Goal: Task Accomplishment & Management: Manage account settings

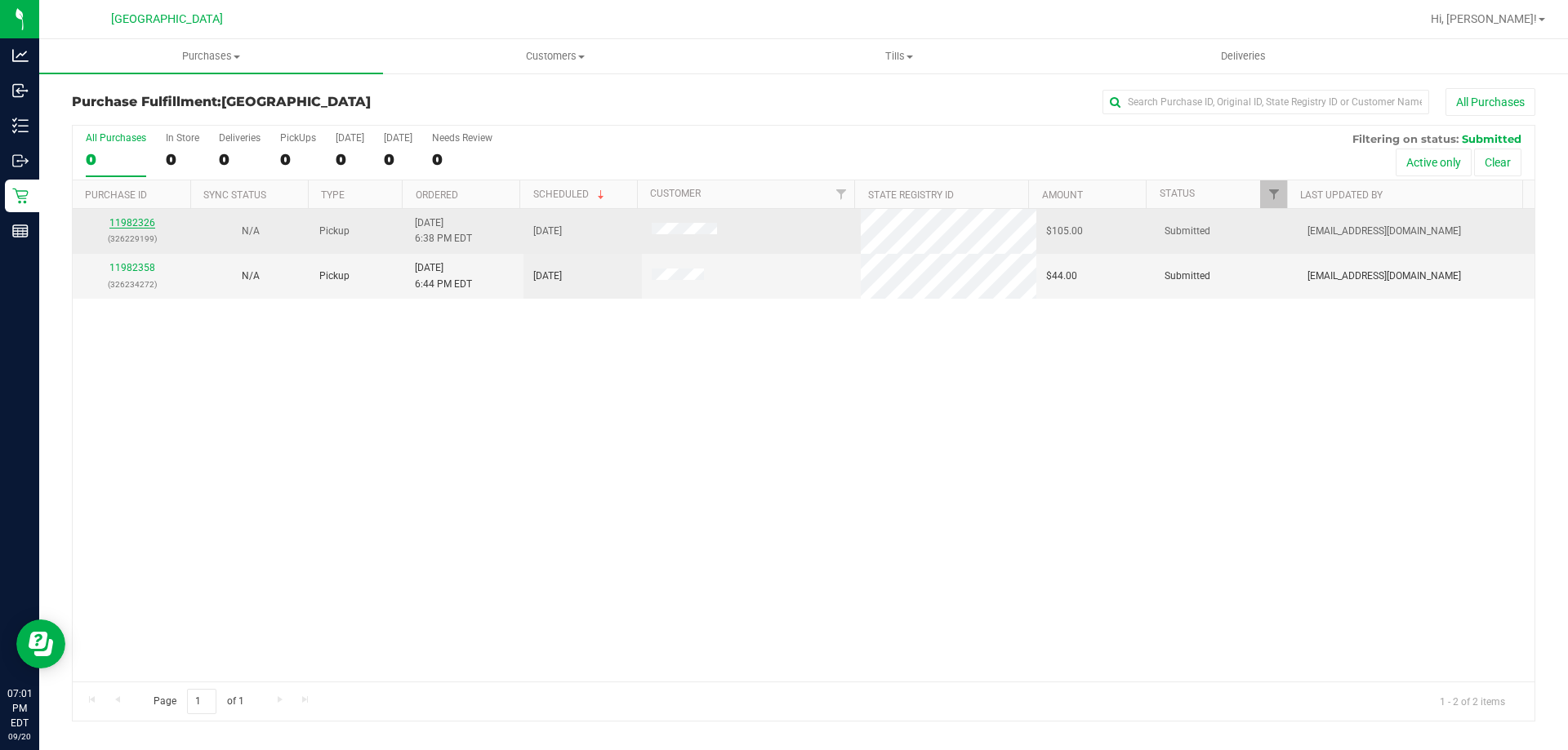
click at [121, 221] on link "11982326" at bounding box center [132, 222] width 46 height 11
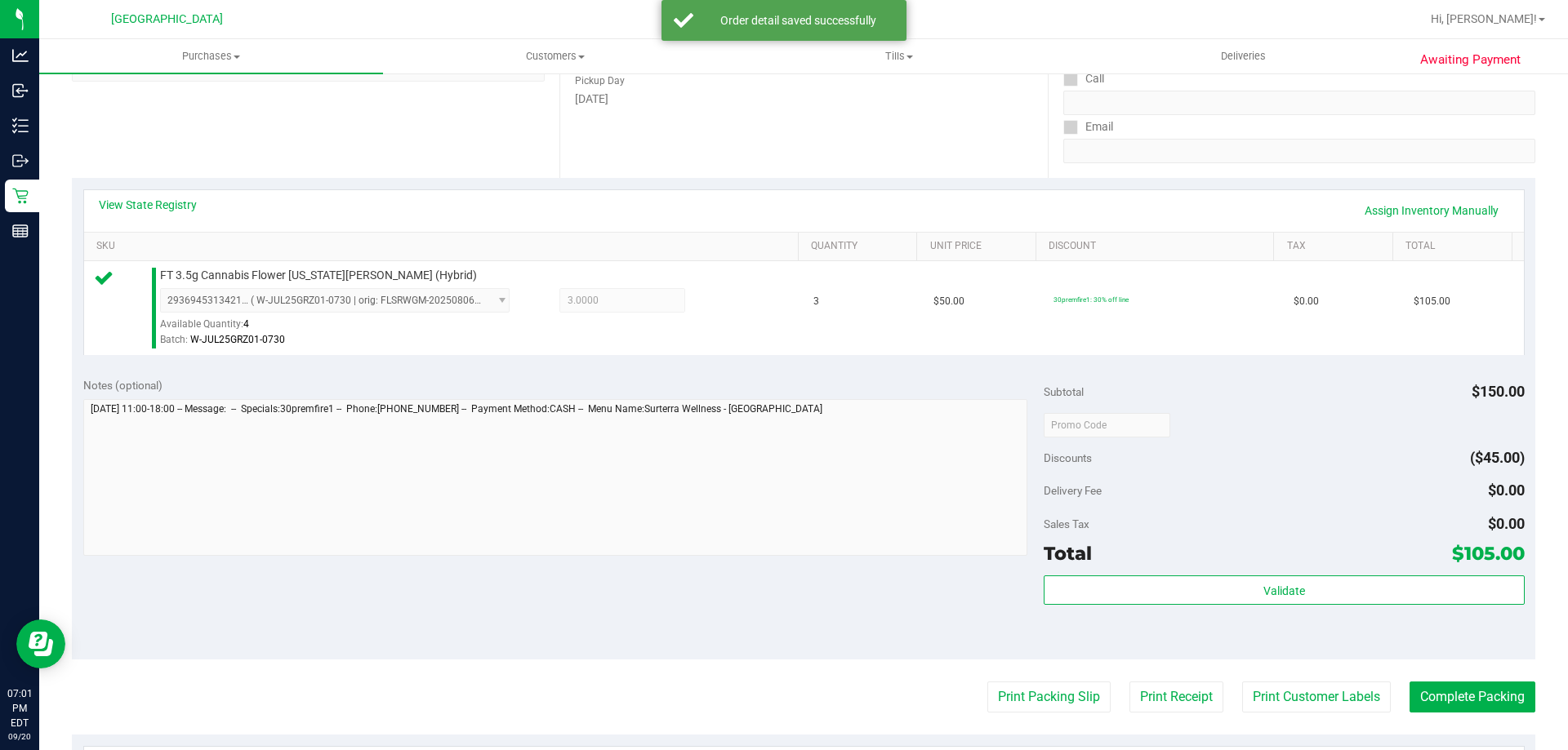
scroll to position [327, 0]
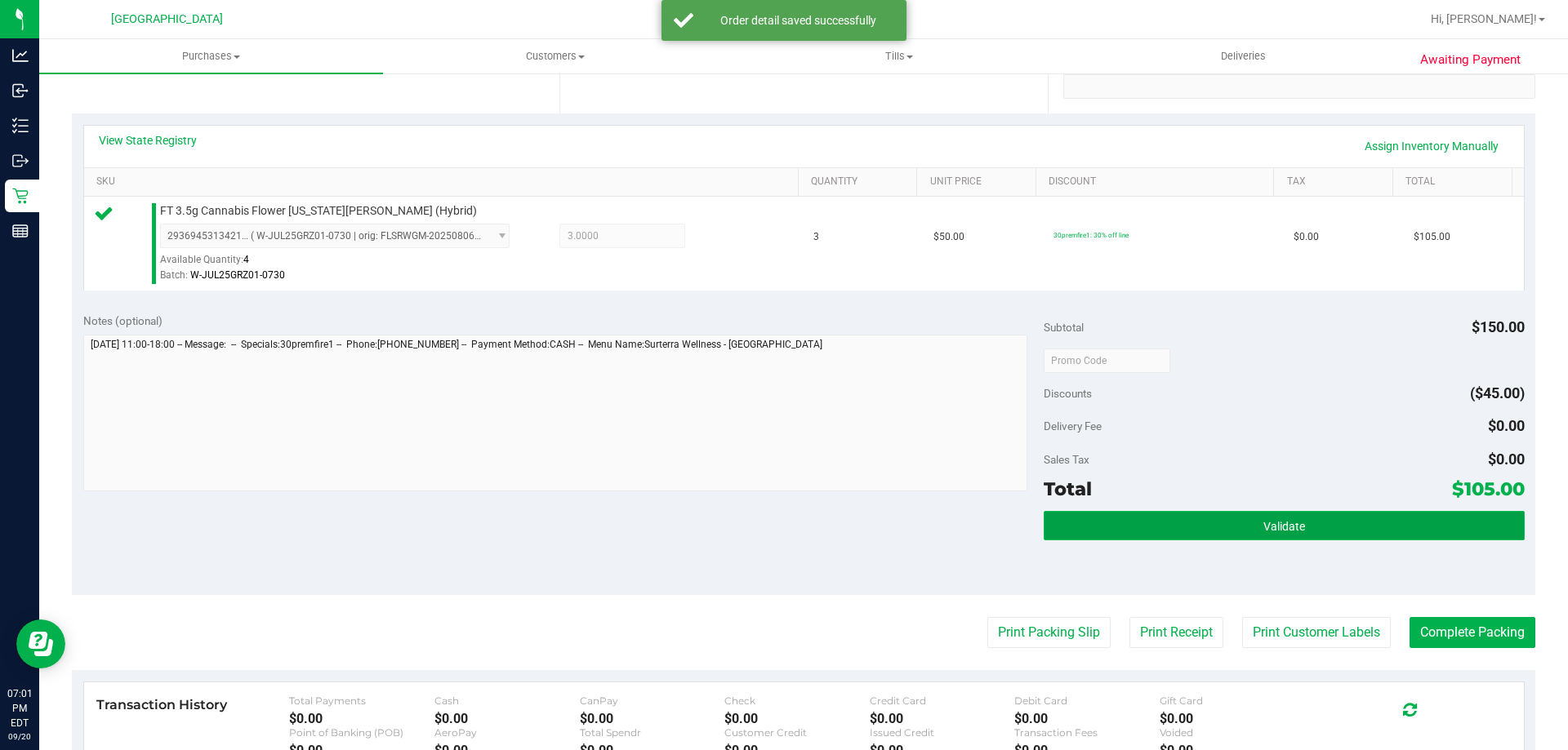
click at [1239, 529] on button "Validate" at bounding box center [1284, 525] width 481 height 30
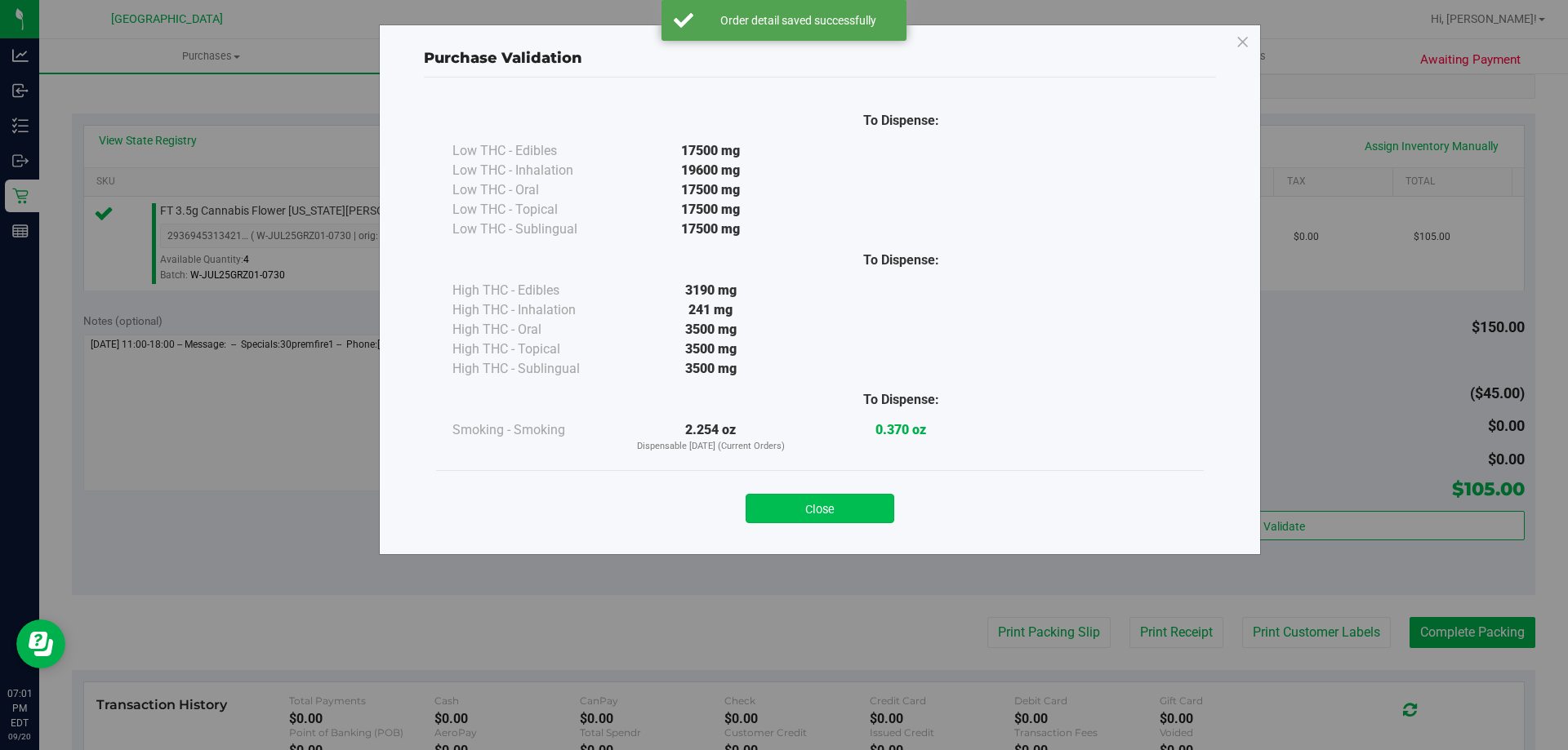
click at [818, 497] on button "Close" at bounding box center [819, 508] width 149 height 30
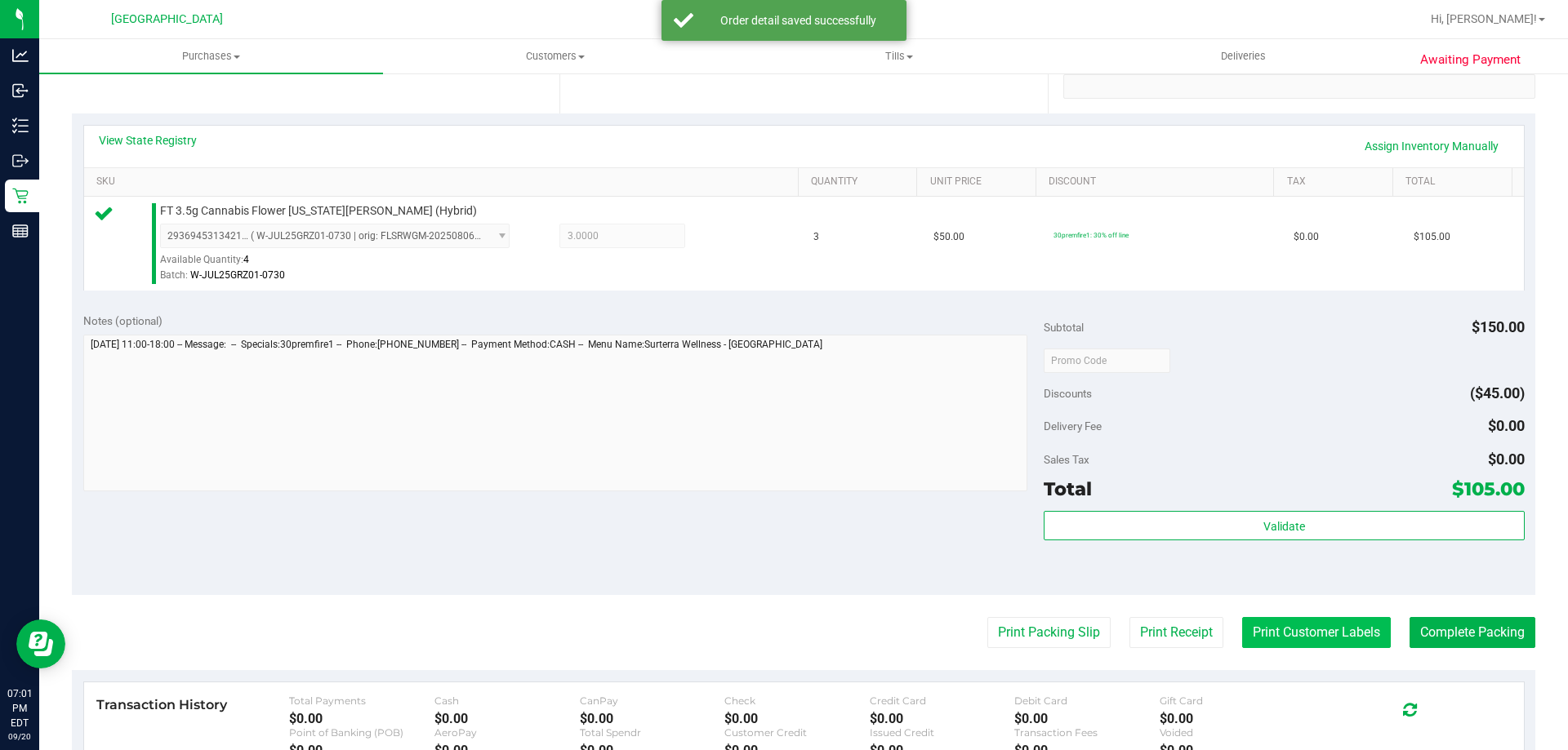
click at [1293, 635] on button "Print Customer Labels" at bounding box center [1317, 632] width 149 height 31
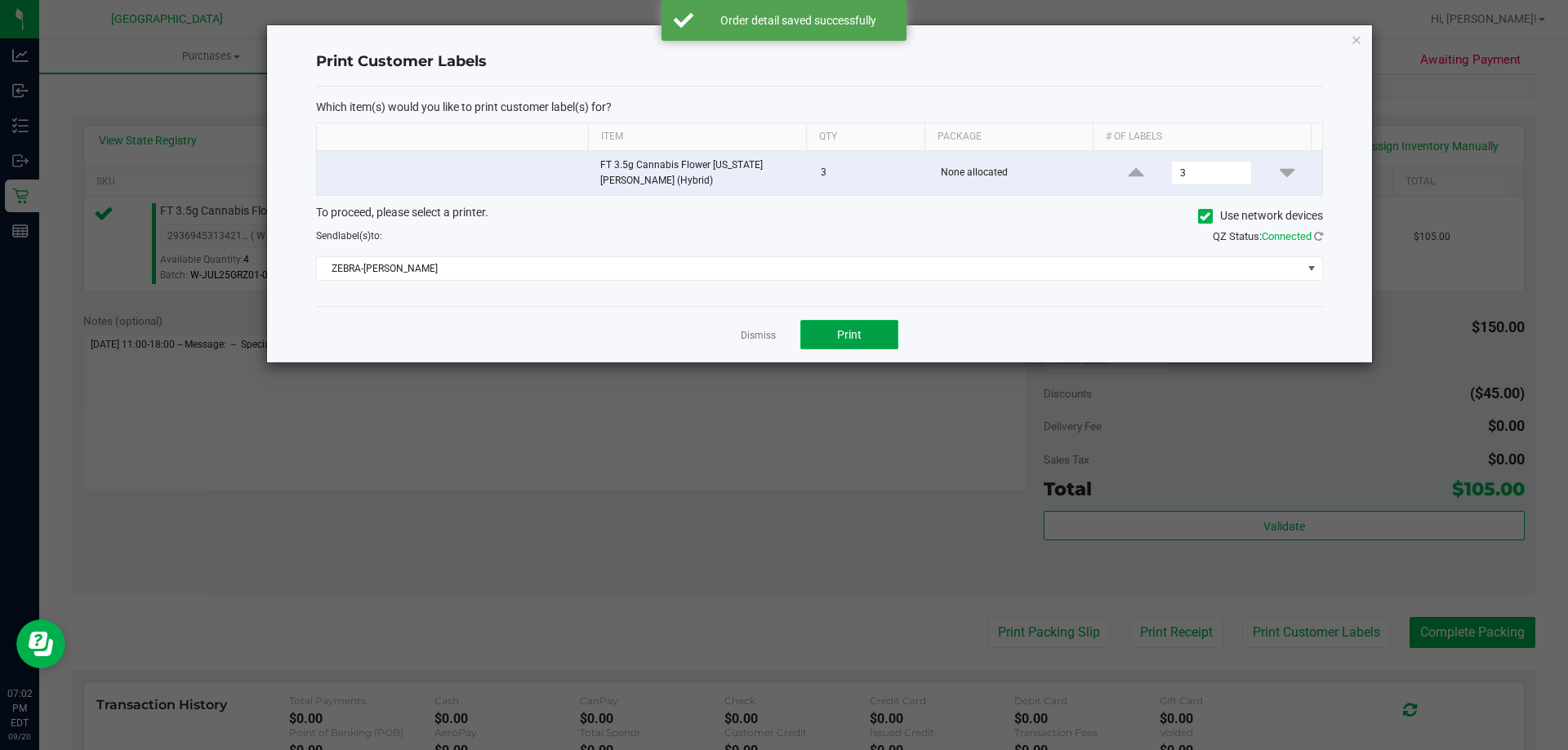
click at [835, 325] on button "Print" at bounding box center [849, 334] width 98 height 30
click at [750, 339] on link "Dismiss" at bounding box center [758, 336] width 35 height 14
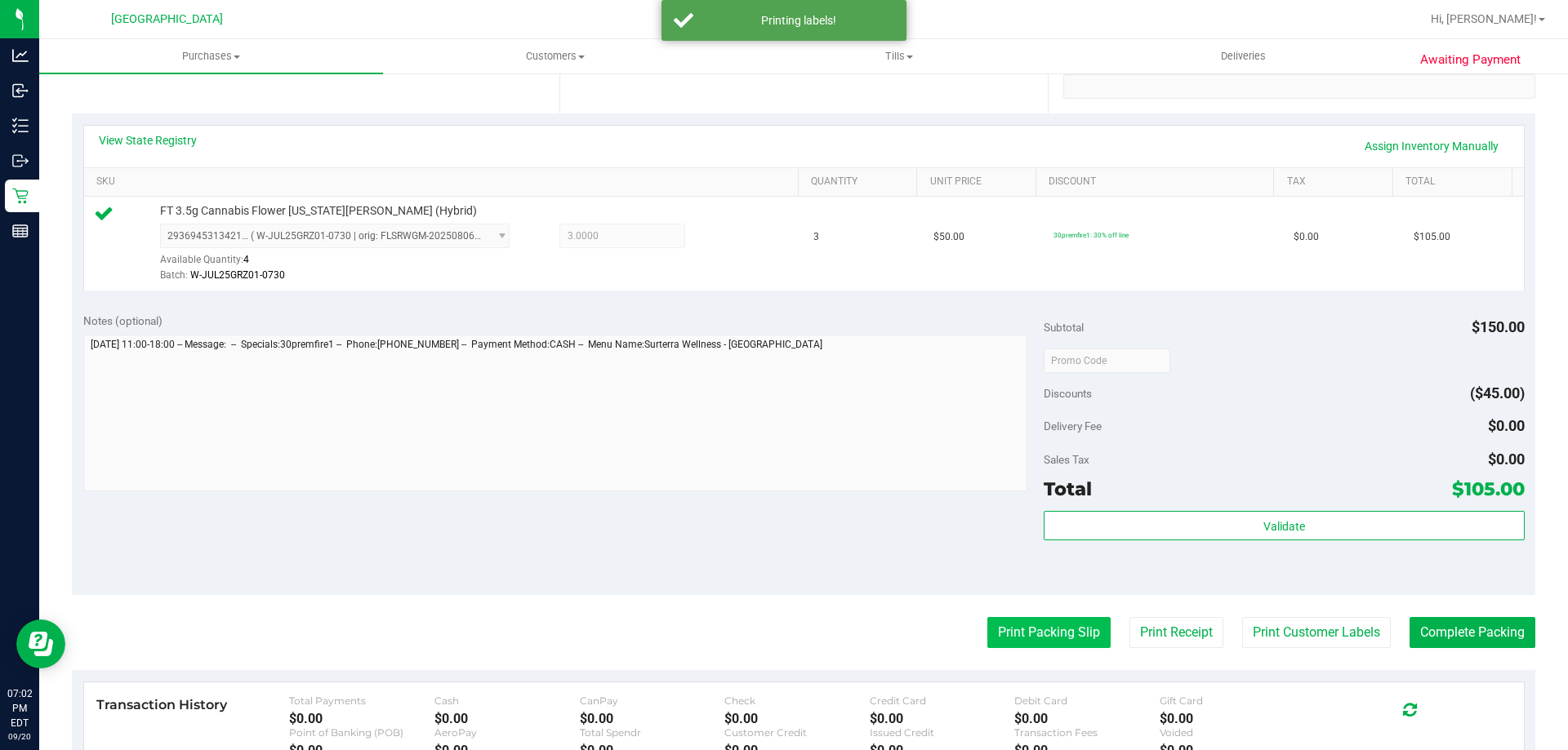
click at [1026, 624] on button "Print Packing Slip" at bounding box center [1048, 632] width 123 height 31
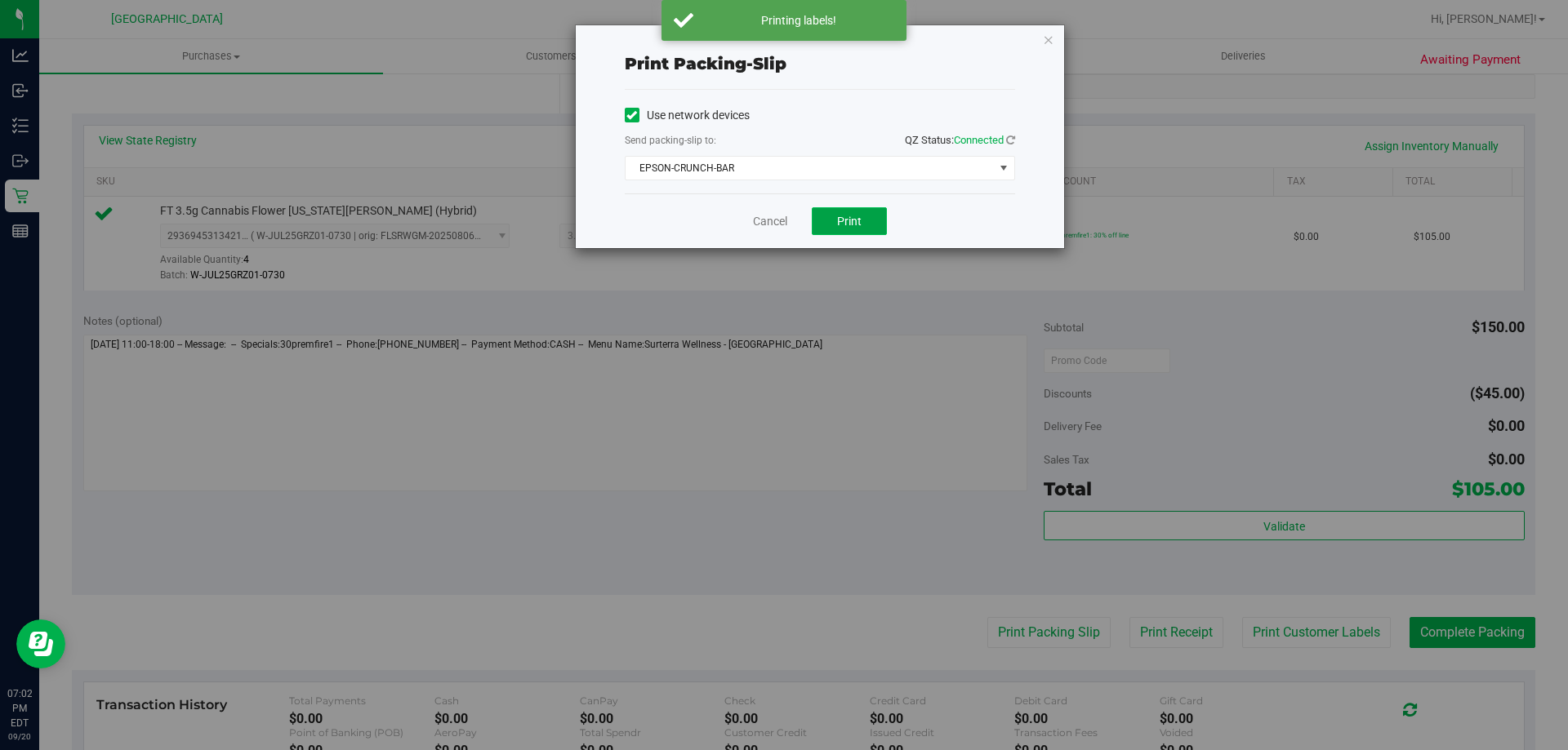
click at [851, 232] on button "Print" at bounding box center [849, 221] width 76 height 28
click at [772, 226] on link "Cancel" at bounding box center [770, 221] width 34 height 17
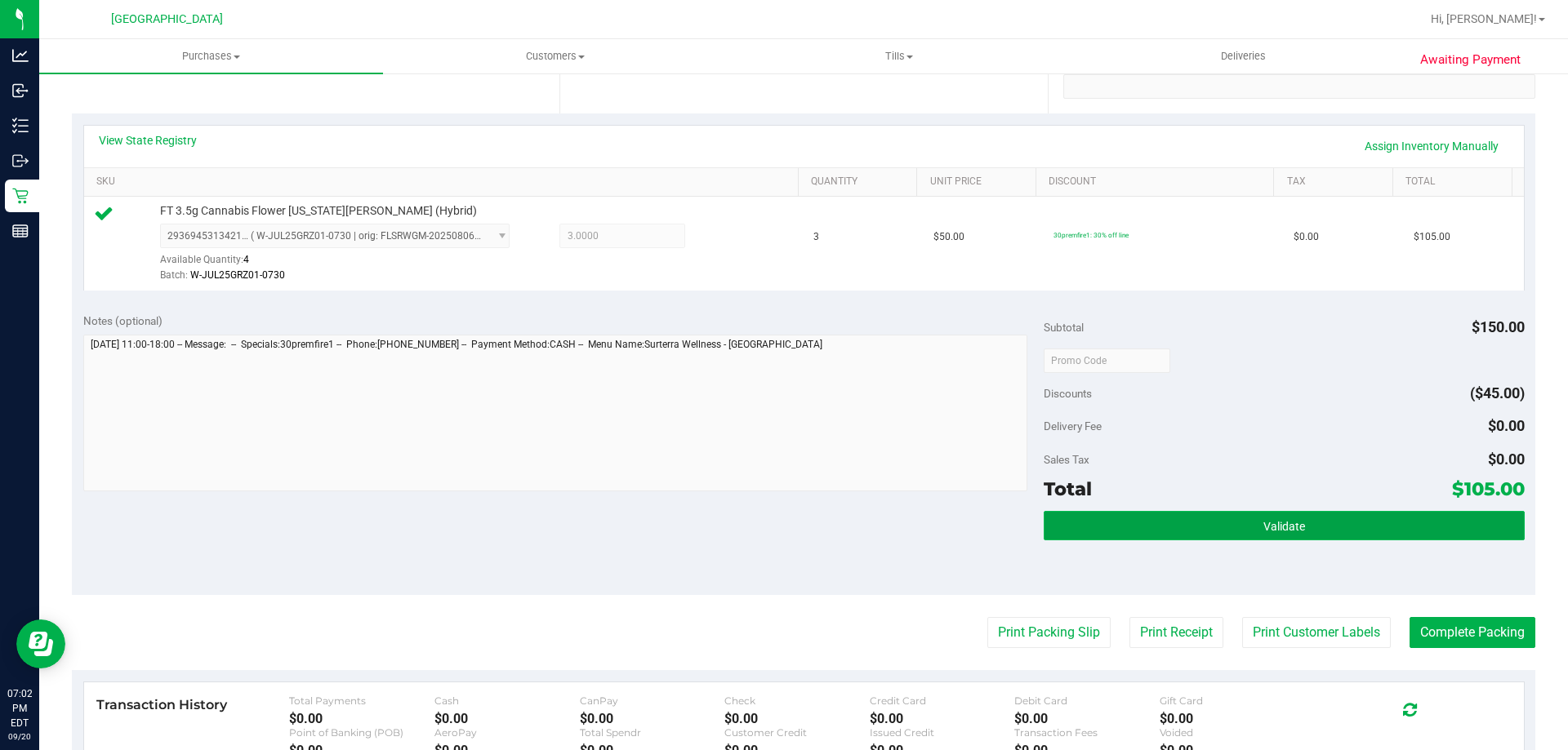
click at [1225, 511] on button "Validate" at bounding box center [1284, 525] width 481 height 30
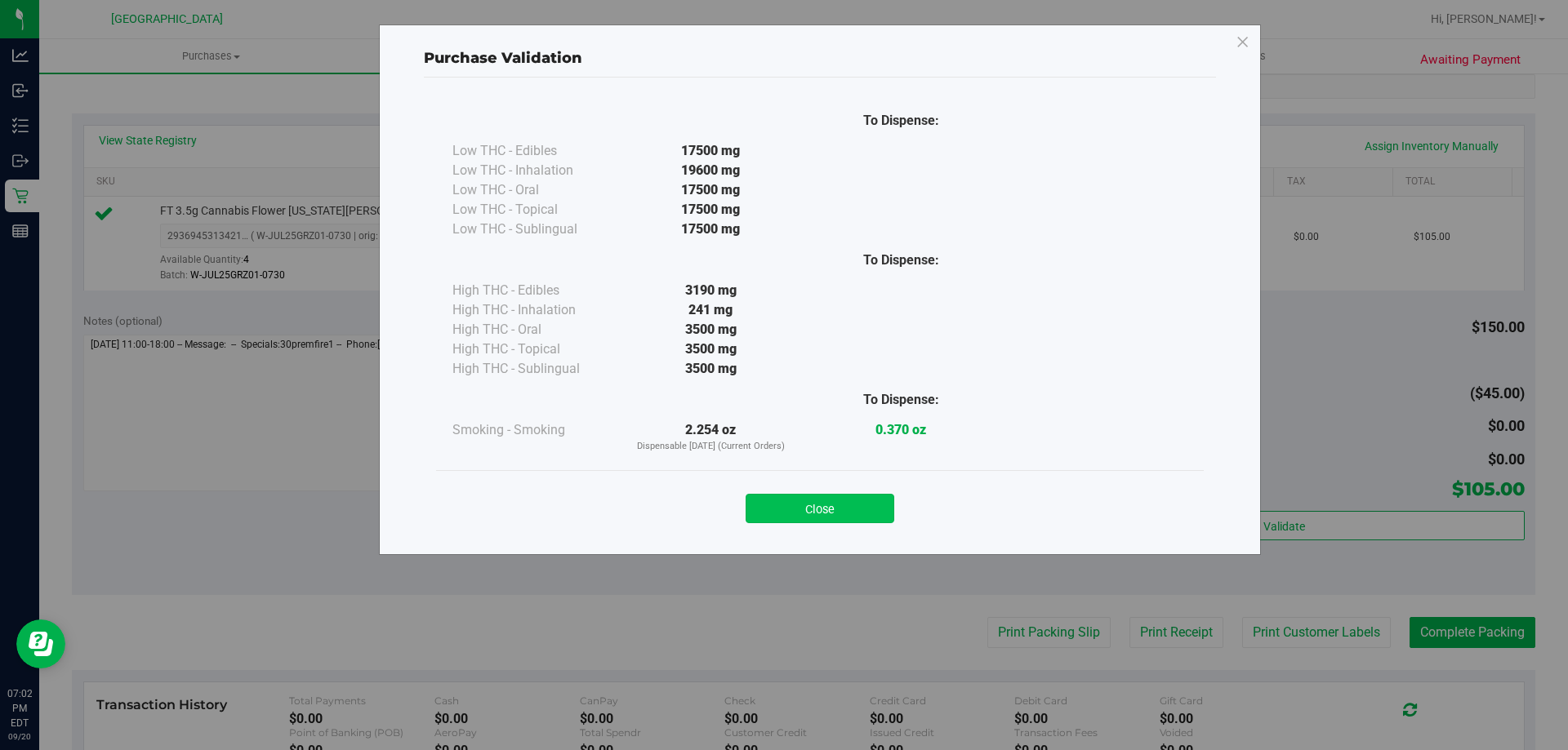
click at [864, 503] on button "Close" at bounding box center [819, 508] width 149 height 30
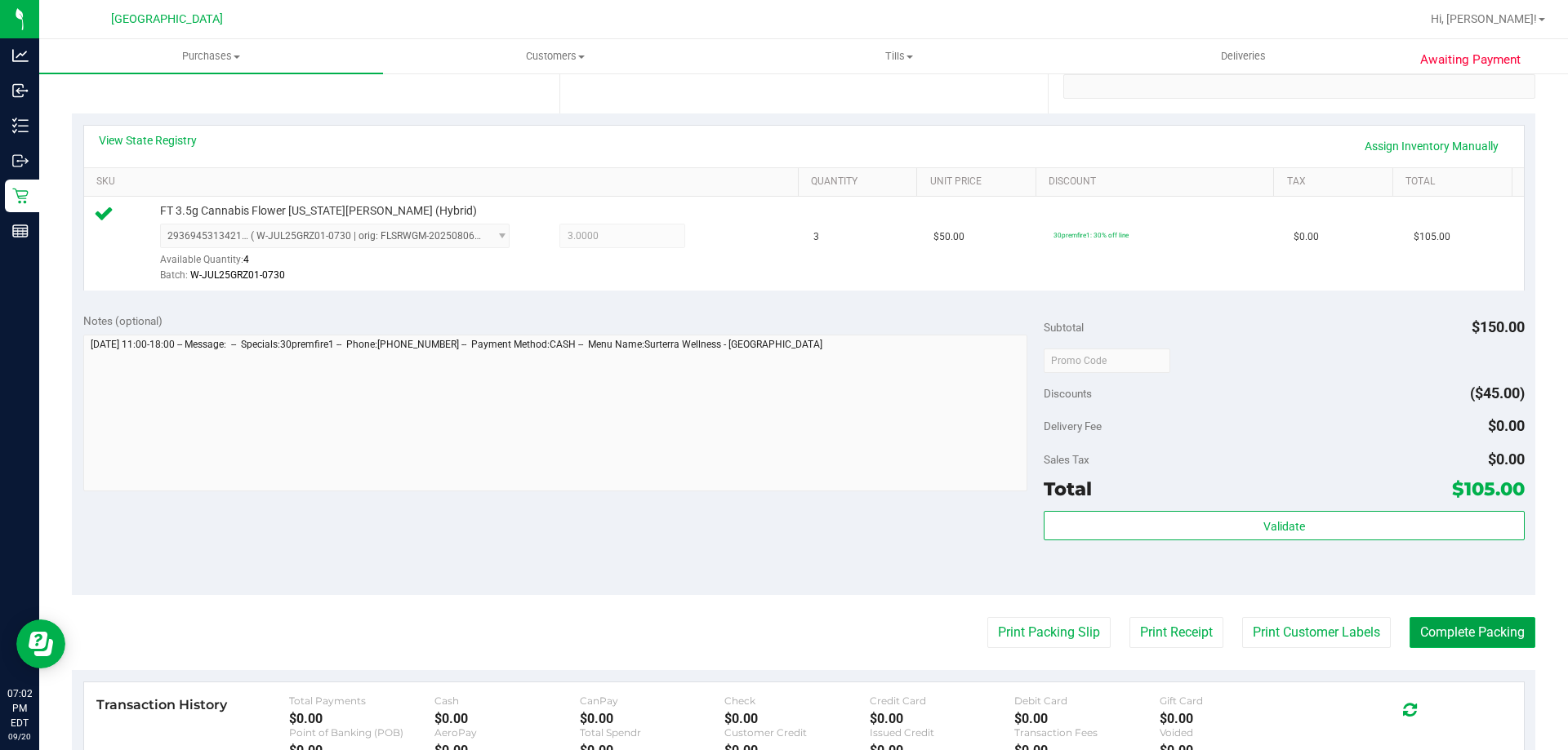
click at [1472, 634] on button "Complete Packing" at bounding box center [1473, 632] width 126 height 31
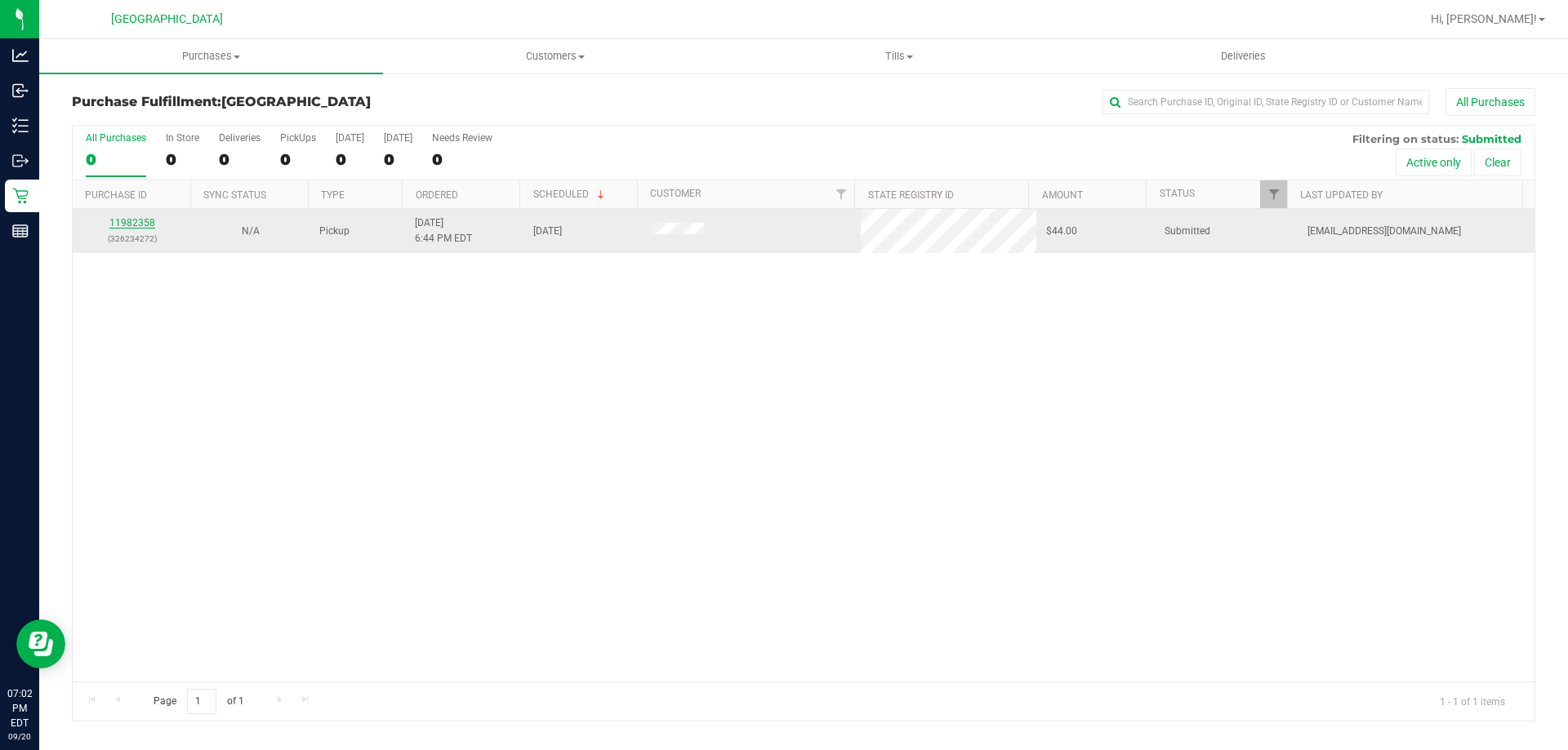
click at [119, 223] on link "11982358" at bounding box center [132, 222] width 46 height 11
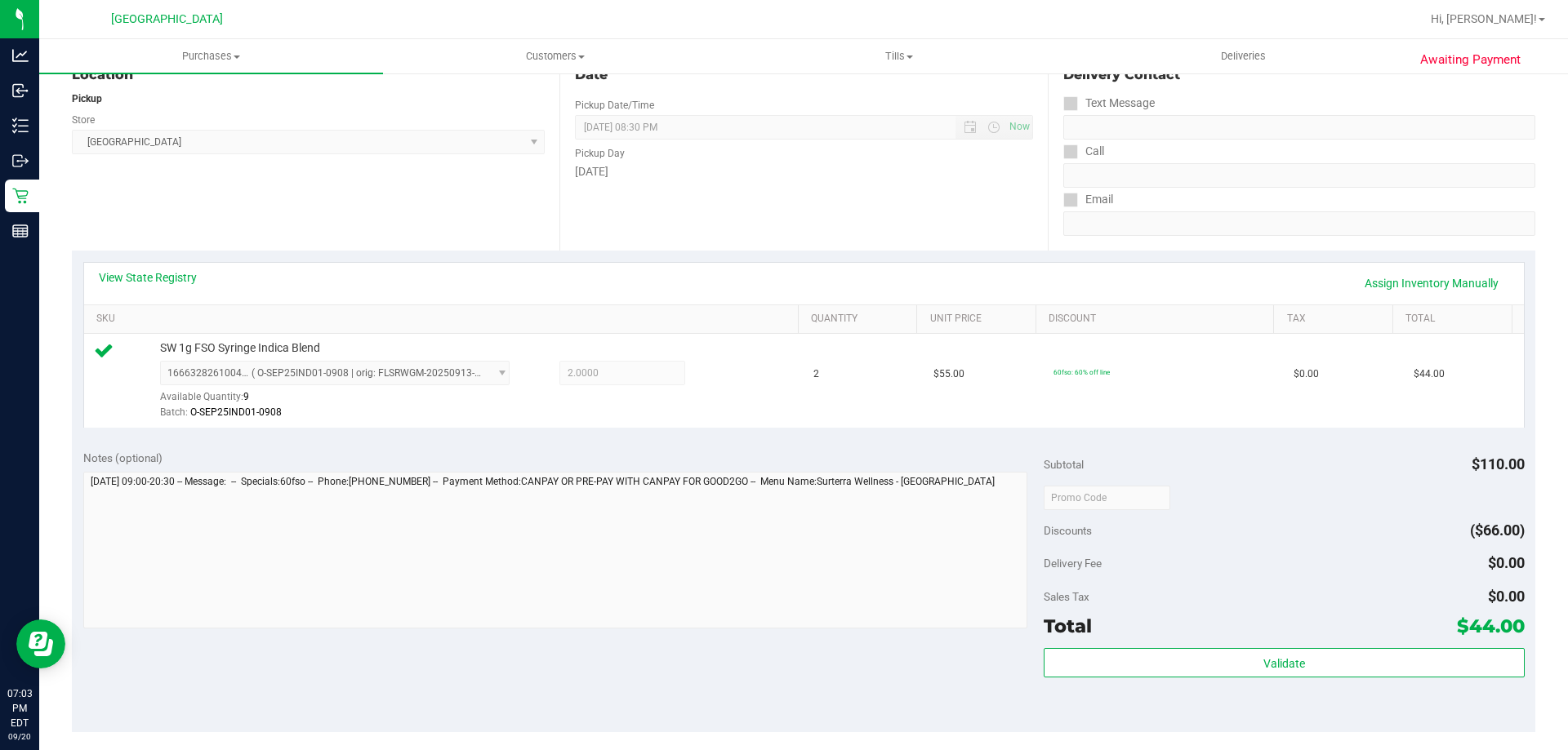
scroll to position [226, 0]
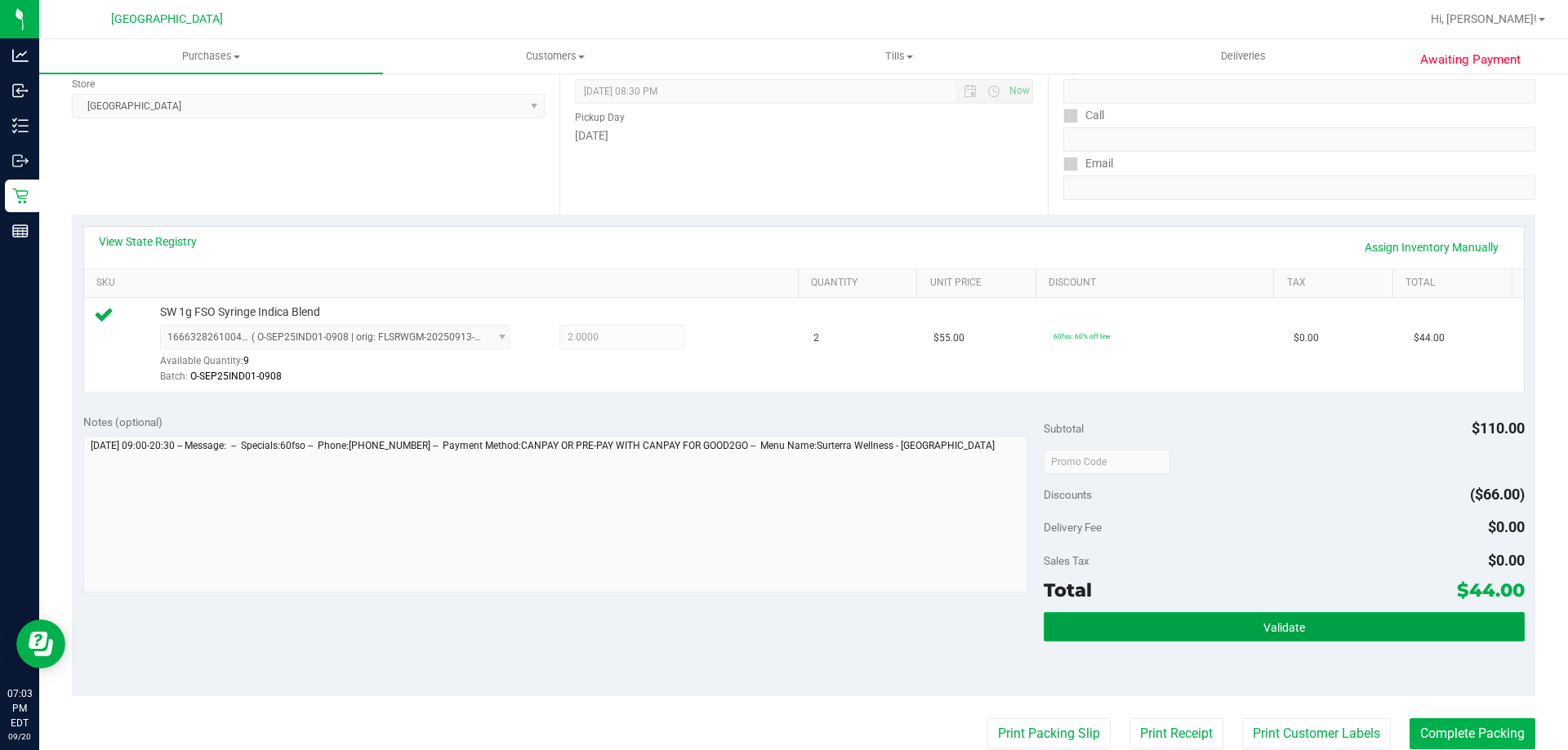
click at [1312, 624] on button "Validate" at bounding box center [1284, 627] width 481 height 30
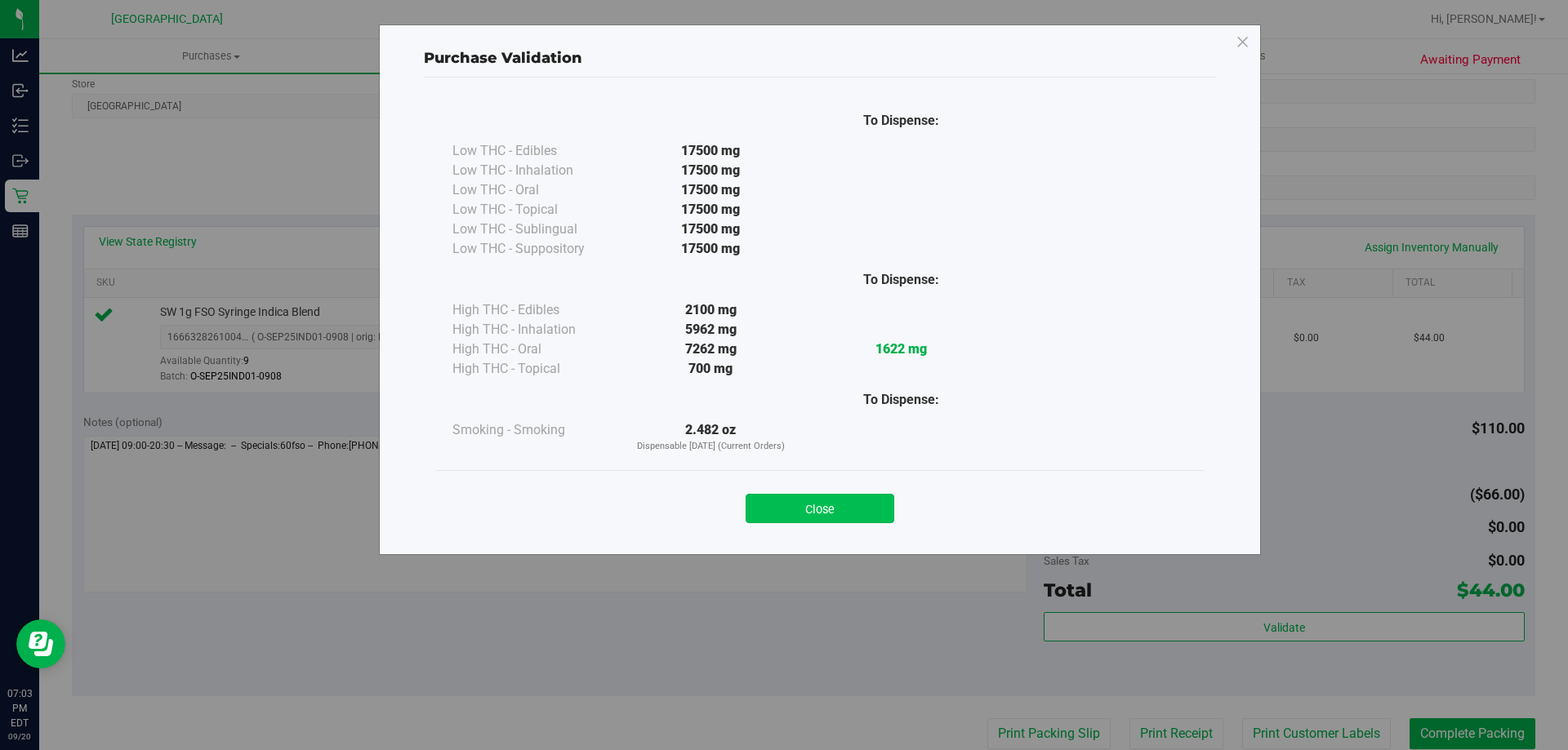
click at [823, 513] on button "Close" at bounding box center [819, 508] width 149 height 30
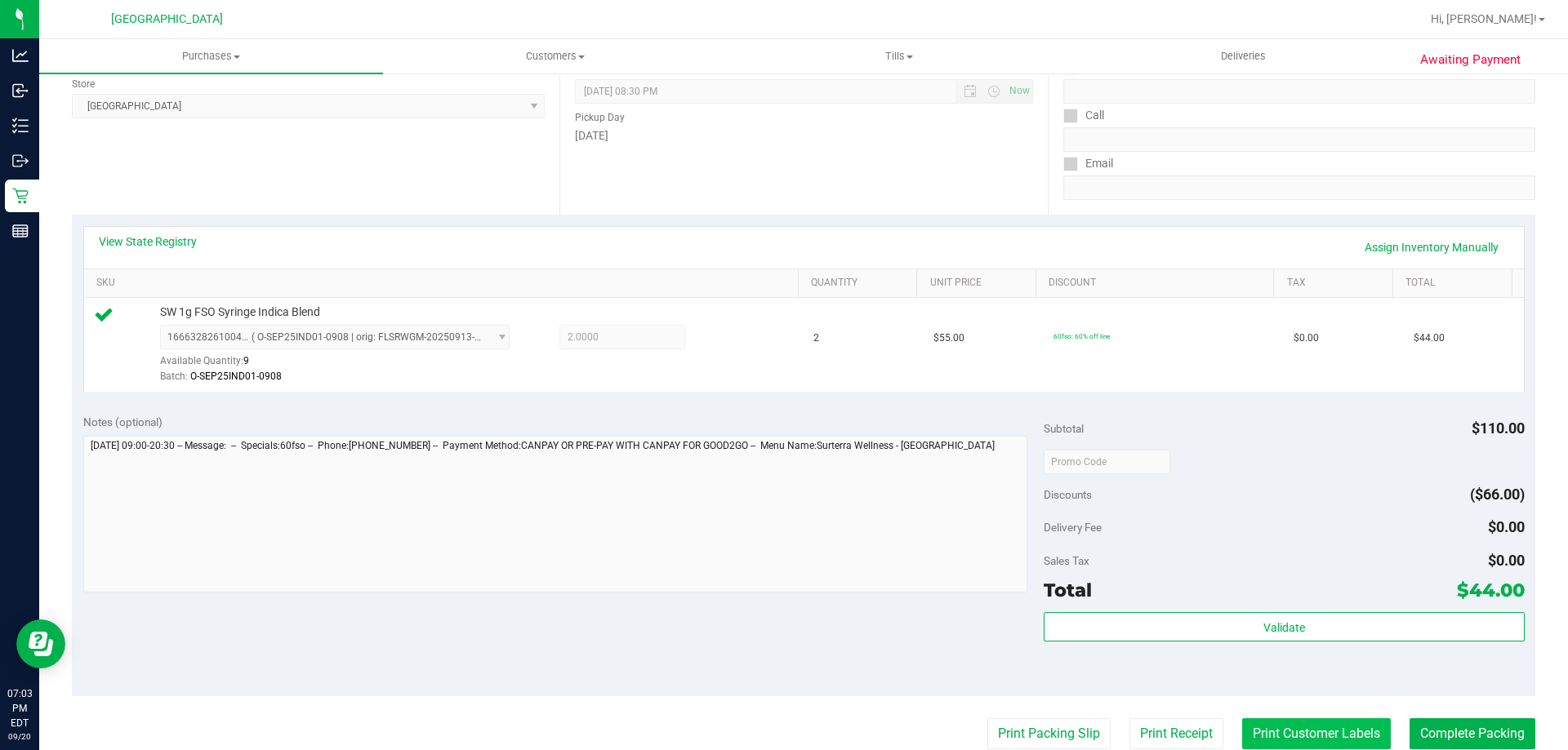
click at [1262, 719] on button "Print Customer Labels" at bounding box center [1317, 734] width 149 height 31
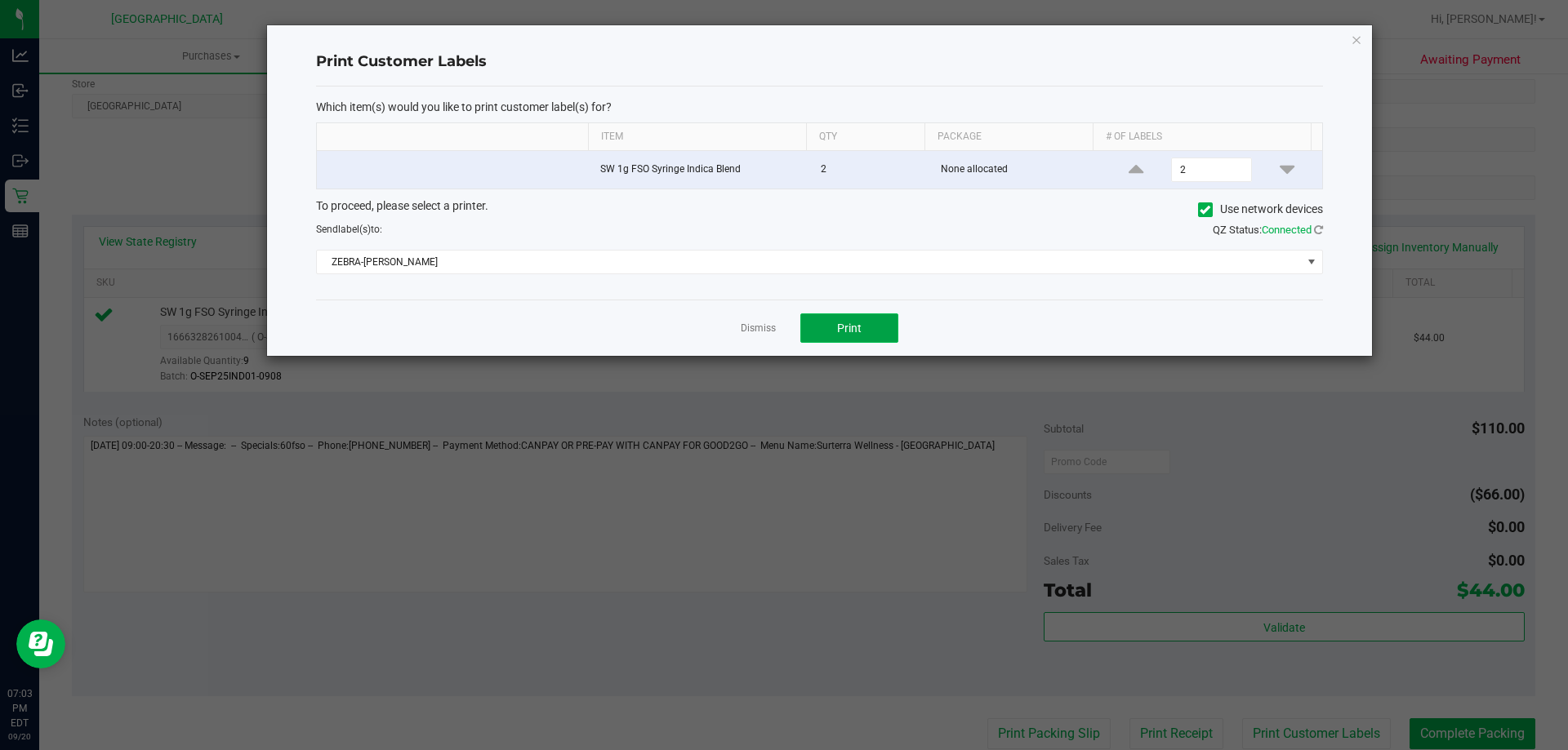
click at [835, 326] on button "Print" at bounding box center [849, 327] width 98 height 30
click at [766, 334] on link "Dismiss" at bounding box center [758, 328] width 35 height 14
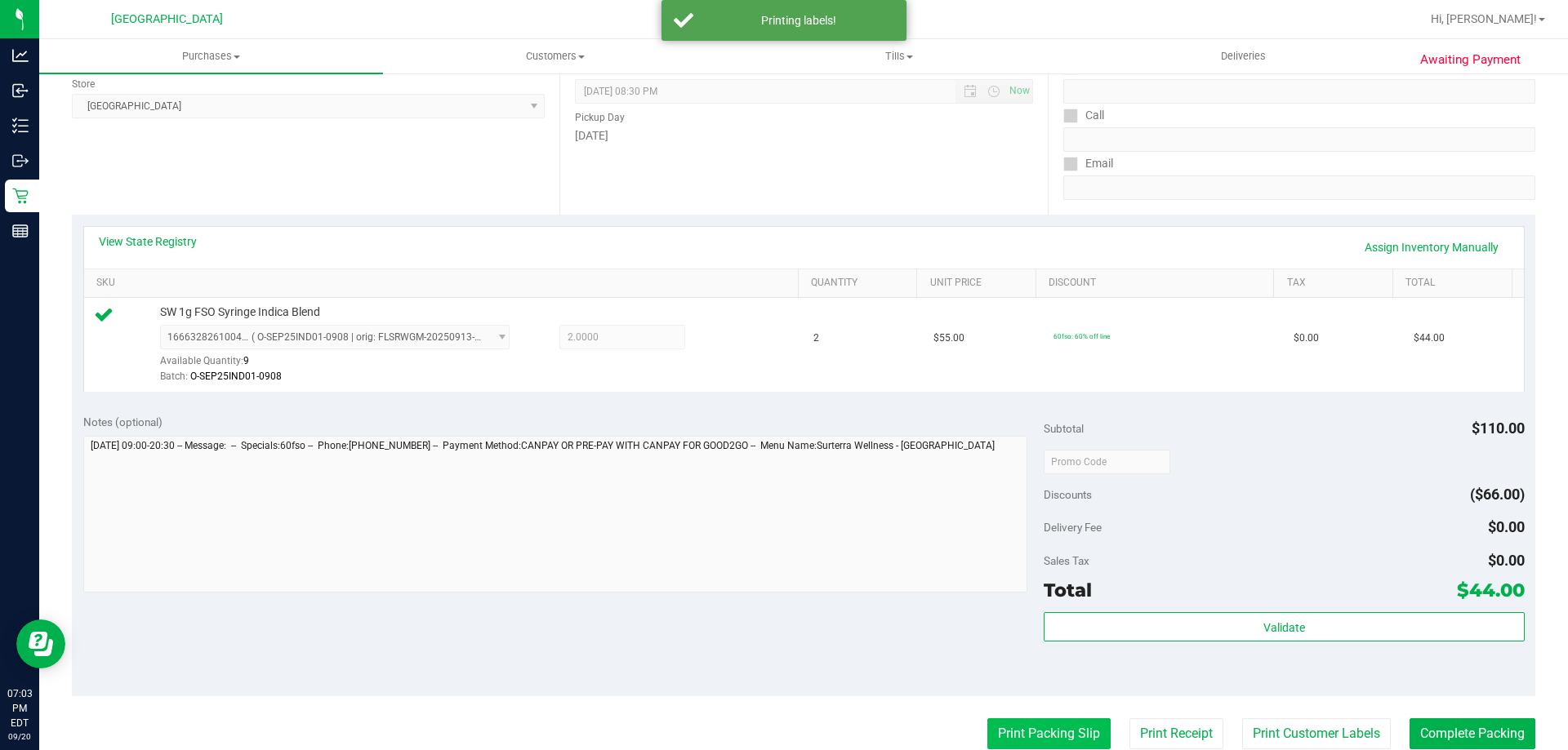
click at [1032, 731] on button "Print Packing Slip" at bounding box center [1048, 734] width 123 height 31
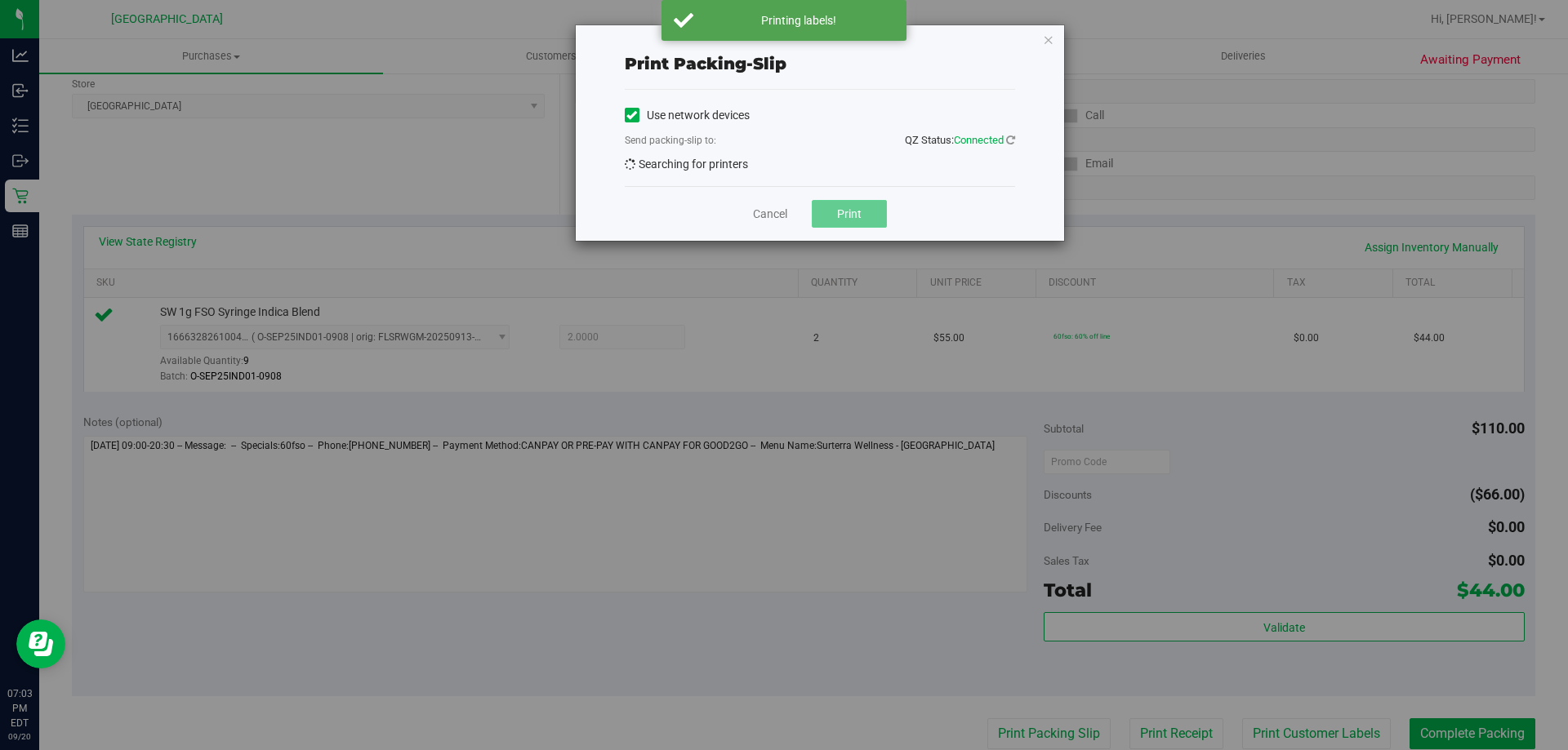
click at [846, 227] on button "Print" at bounding box center [849, 214] width 76 height 28
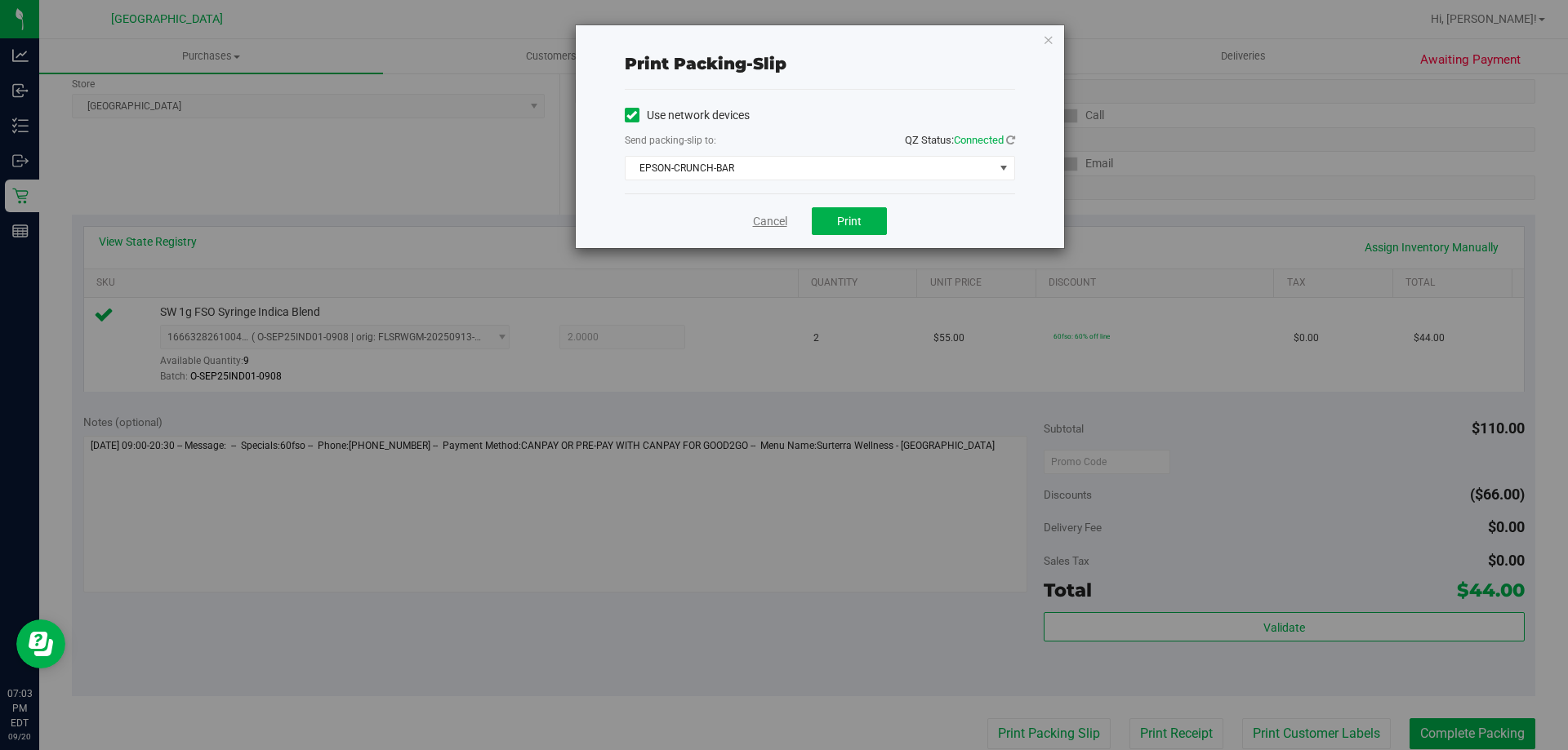
click at [772, 224] on link "Cancel" at bounding box center [770, 221] width 34 height 17
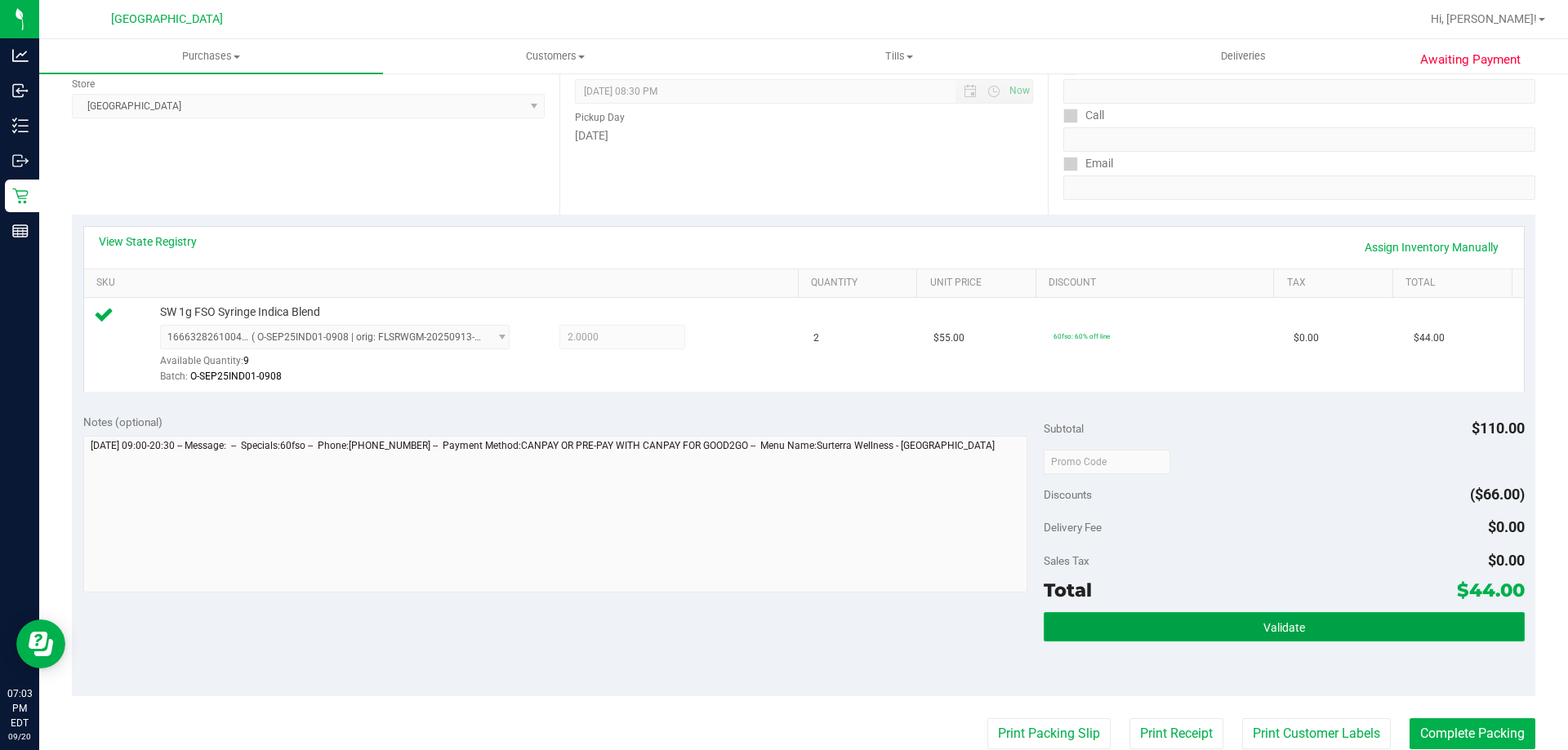
click at [1264, 623] on span "Validate" at bounding box center [1284, 627] width 42 height 13
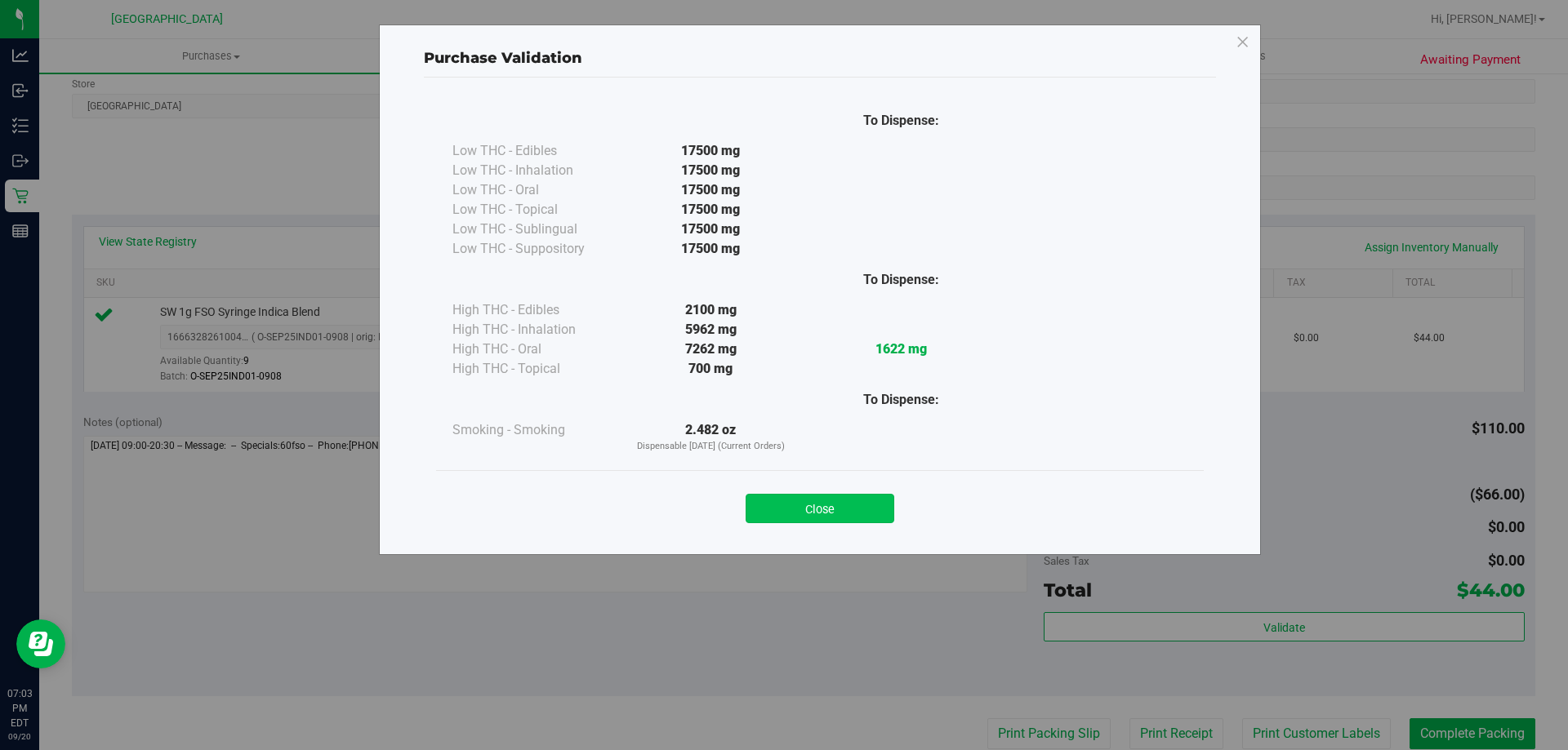
click at [834, 494] on button "Close" at bounding box center [819, 508] width 149 height 30
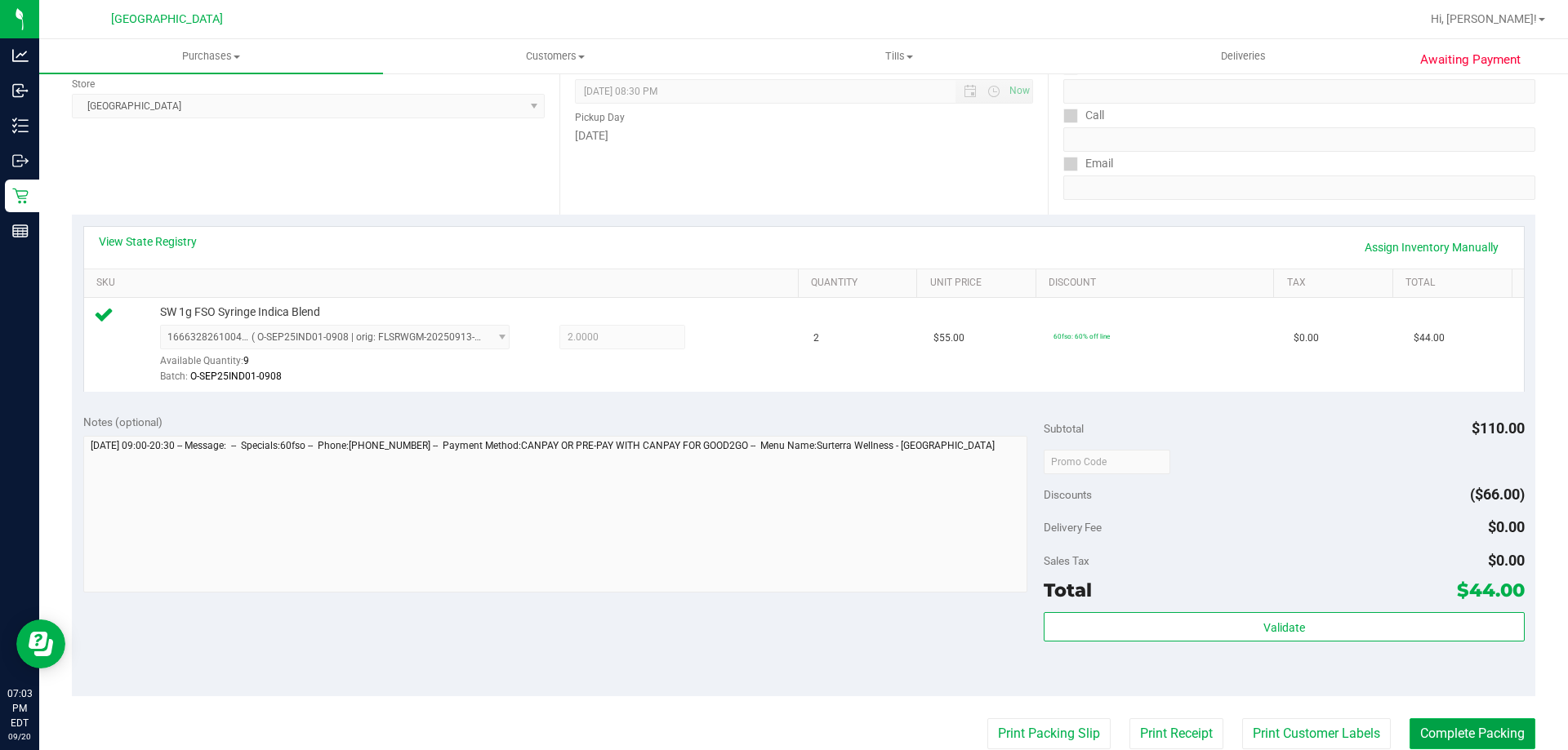
click at [1442, 725] on button "Complete Packing" at bounding box center [1473, 734] width 126 height 31
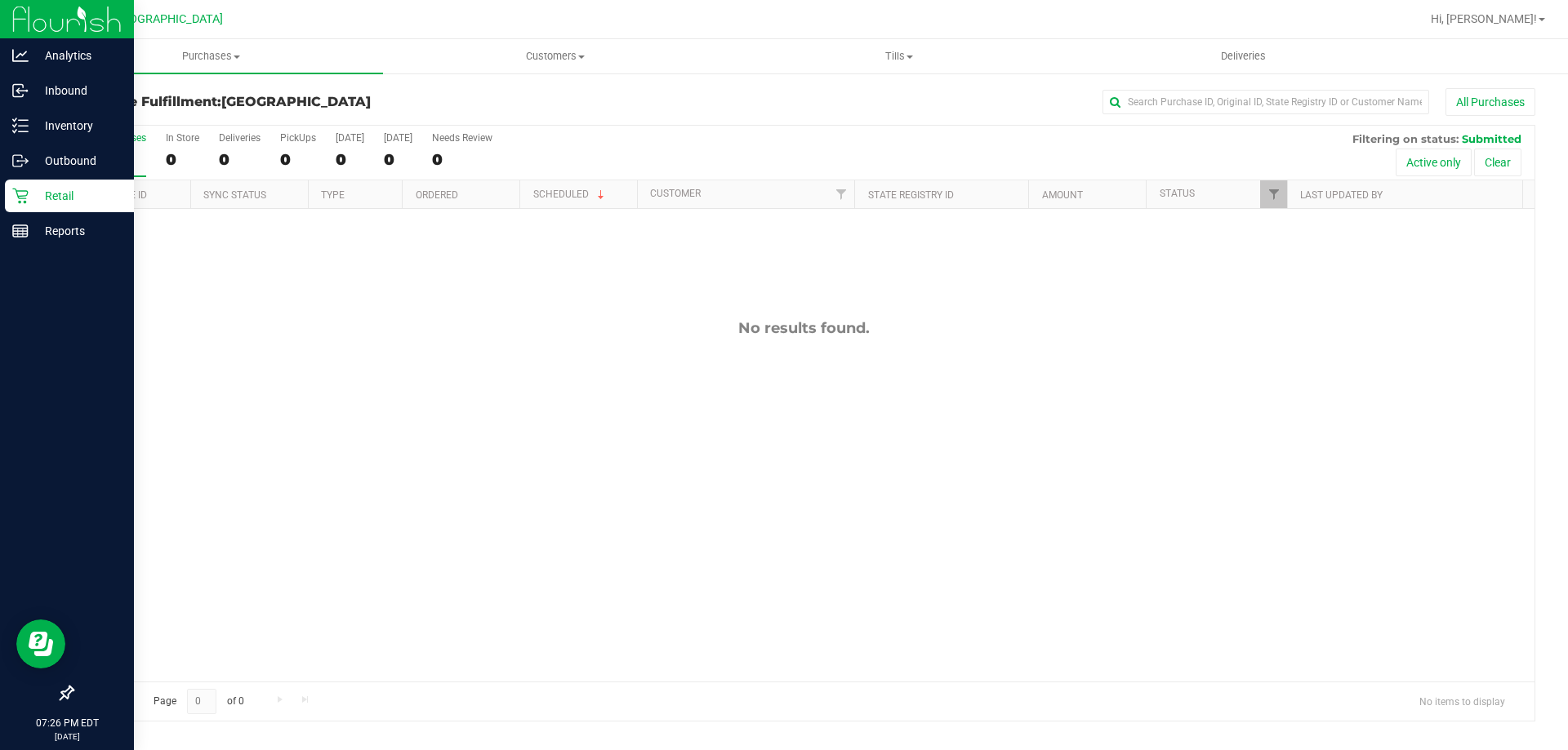
click at [5, 203] on div "Retail" at bounding box center [70, 196] width 129 height 32
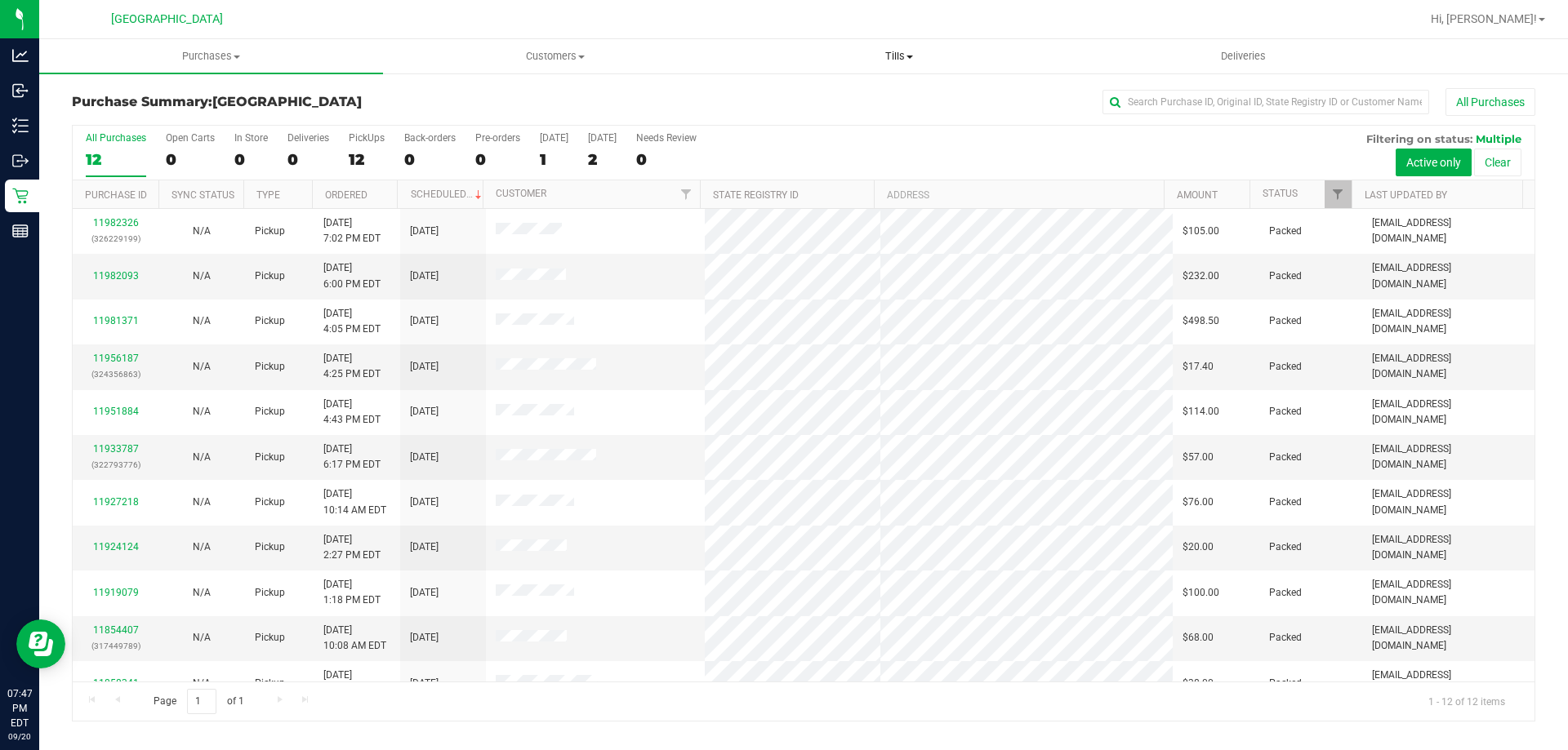
click at [995, 52] on span "Tills" at bounding box center [898, 56] width 342 height 14
click at [425, 25] on div at bounding box center [856, 20] width 1128 height 32
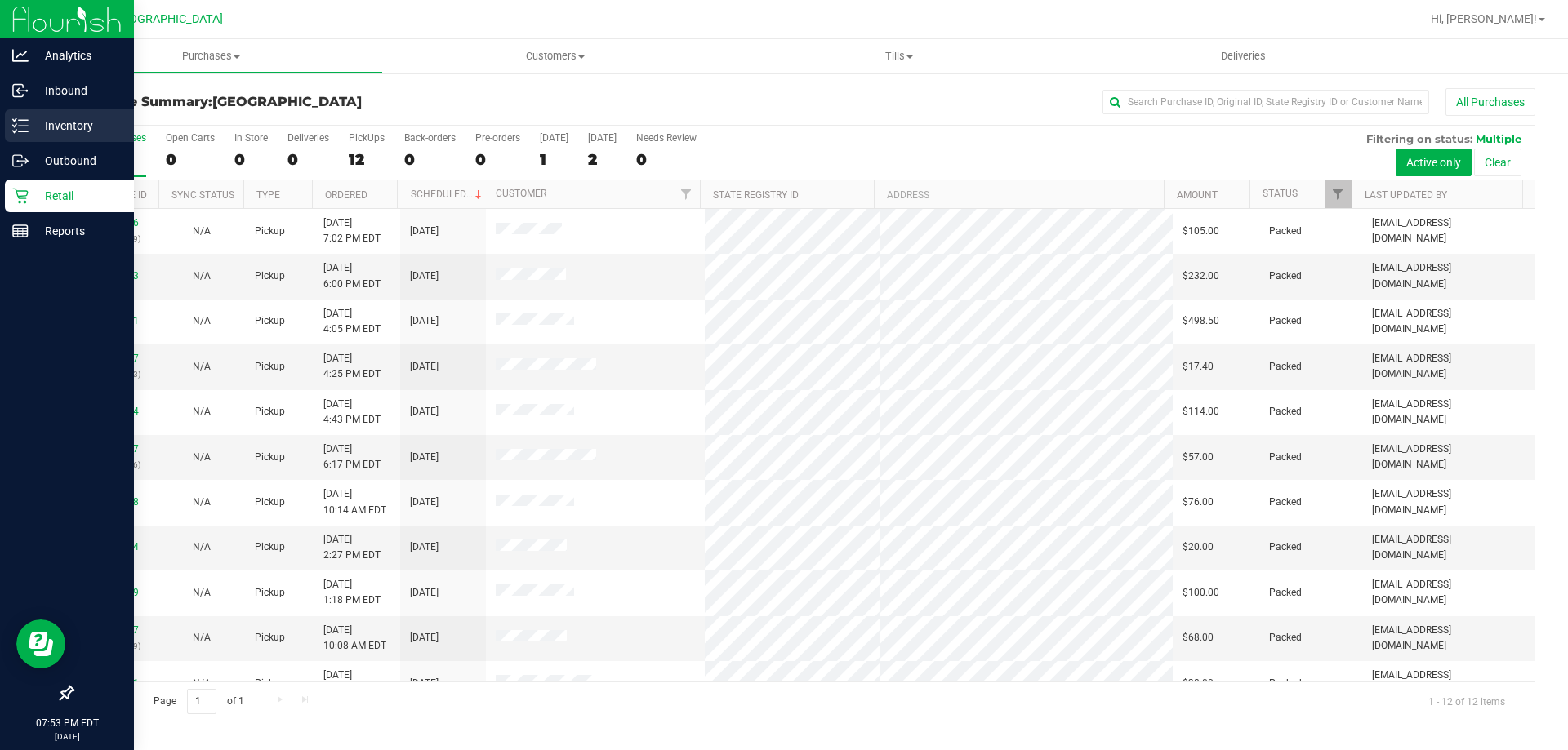
click at [28, 139] on div "Inventory" at bounding box center [70, 126] width 129 height 32
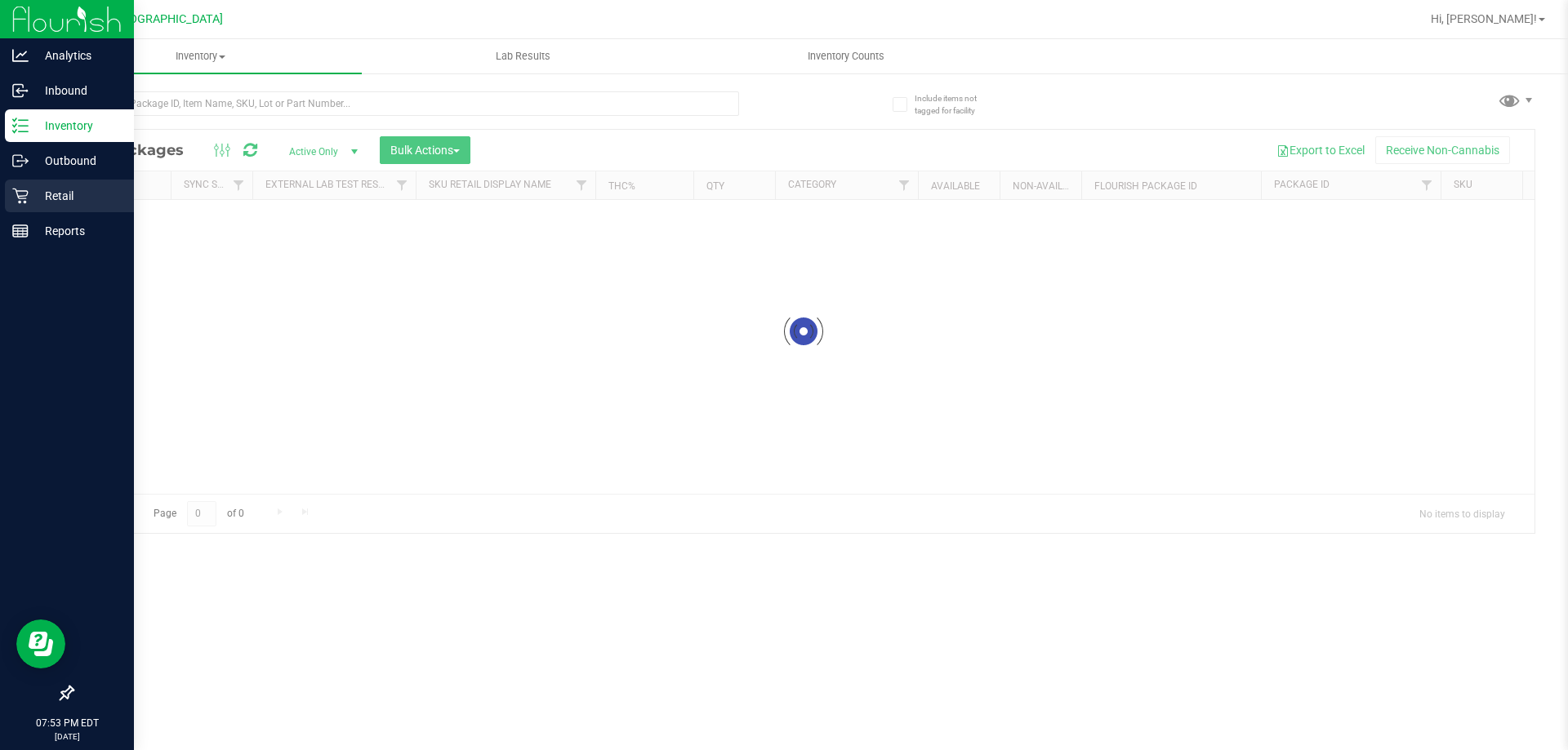
click at [60, 204] on p "Retail" at bounding box center [77, 195] width 98 height 20
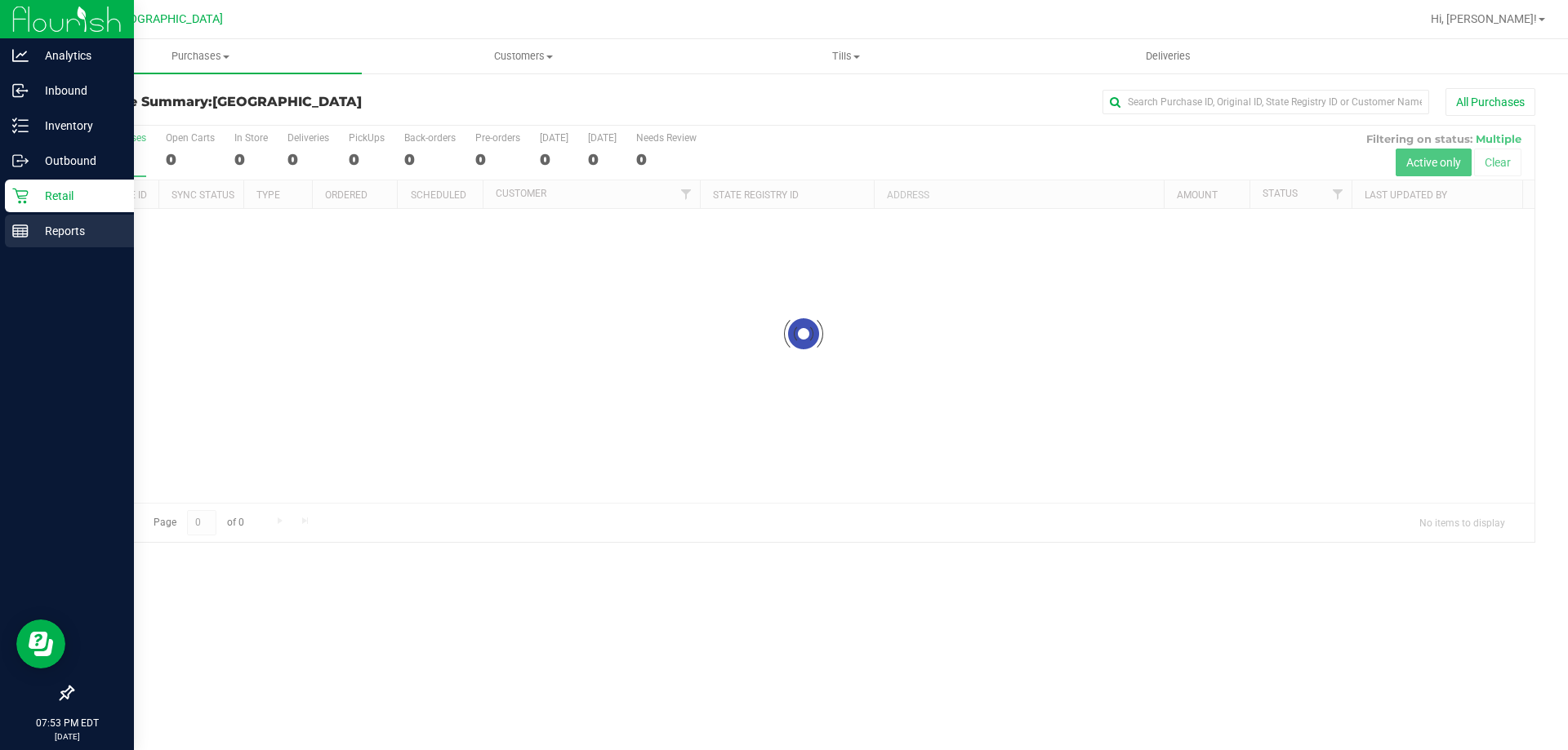
click at [14, 217] on div "Reports" at bounding box center [70, 231] width 129 height 32
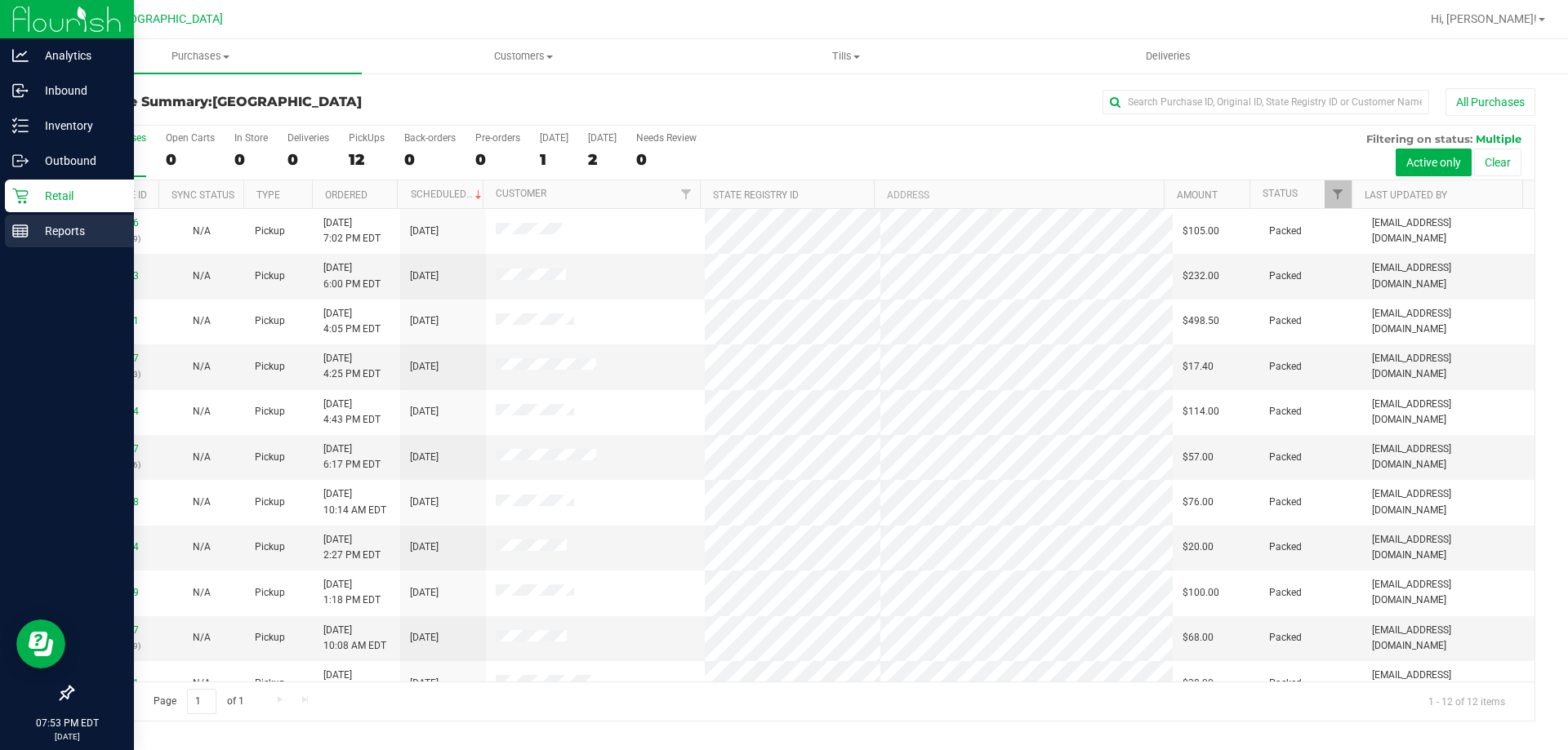
click at [53, 242] on div "Reports" at bounding box center [70, 231] width 129 height 32
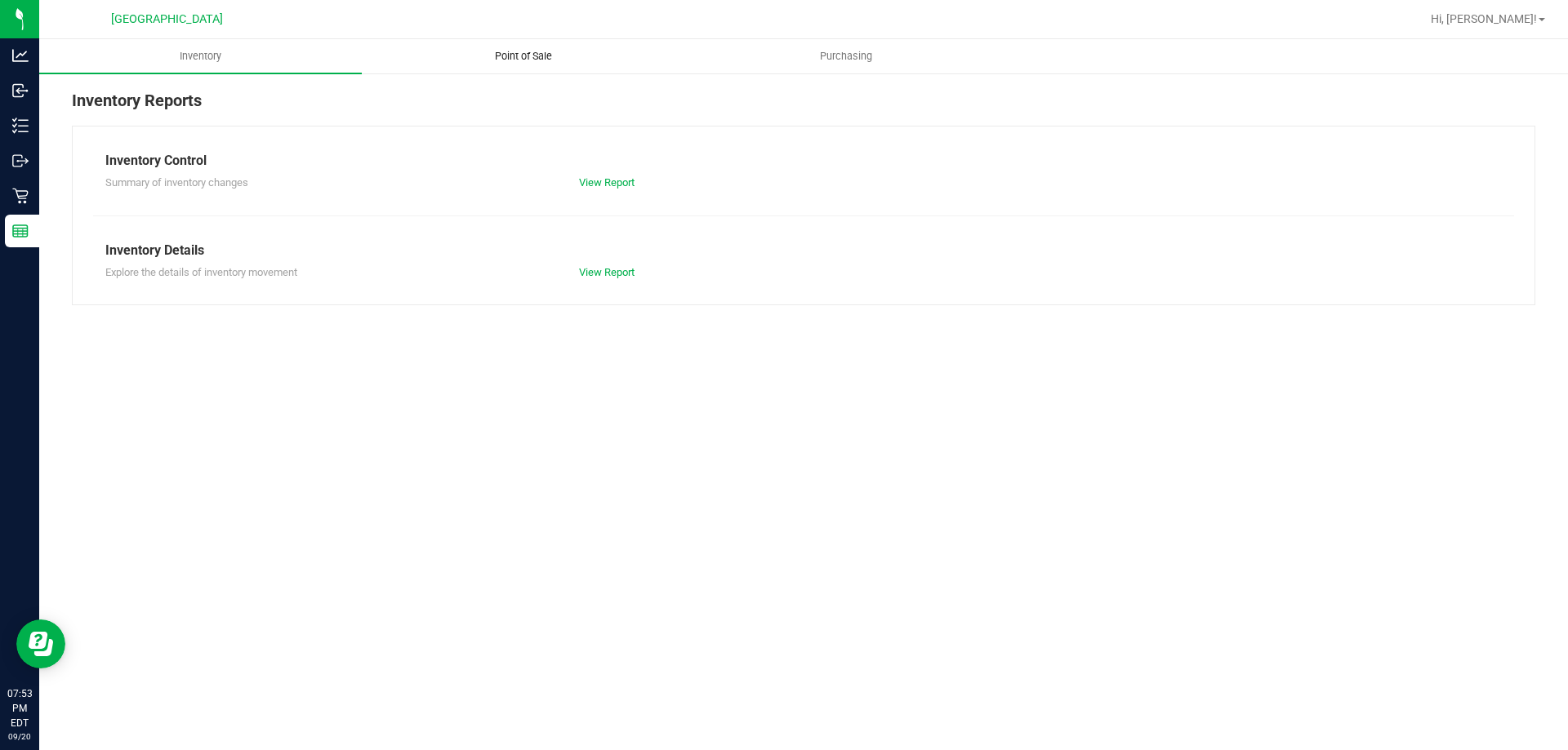
click at [539, 52] on span "Point of Sale" at bounding box center [523, 56] width 101 height 14
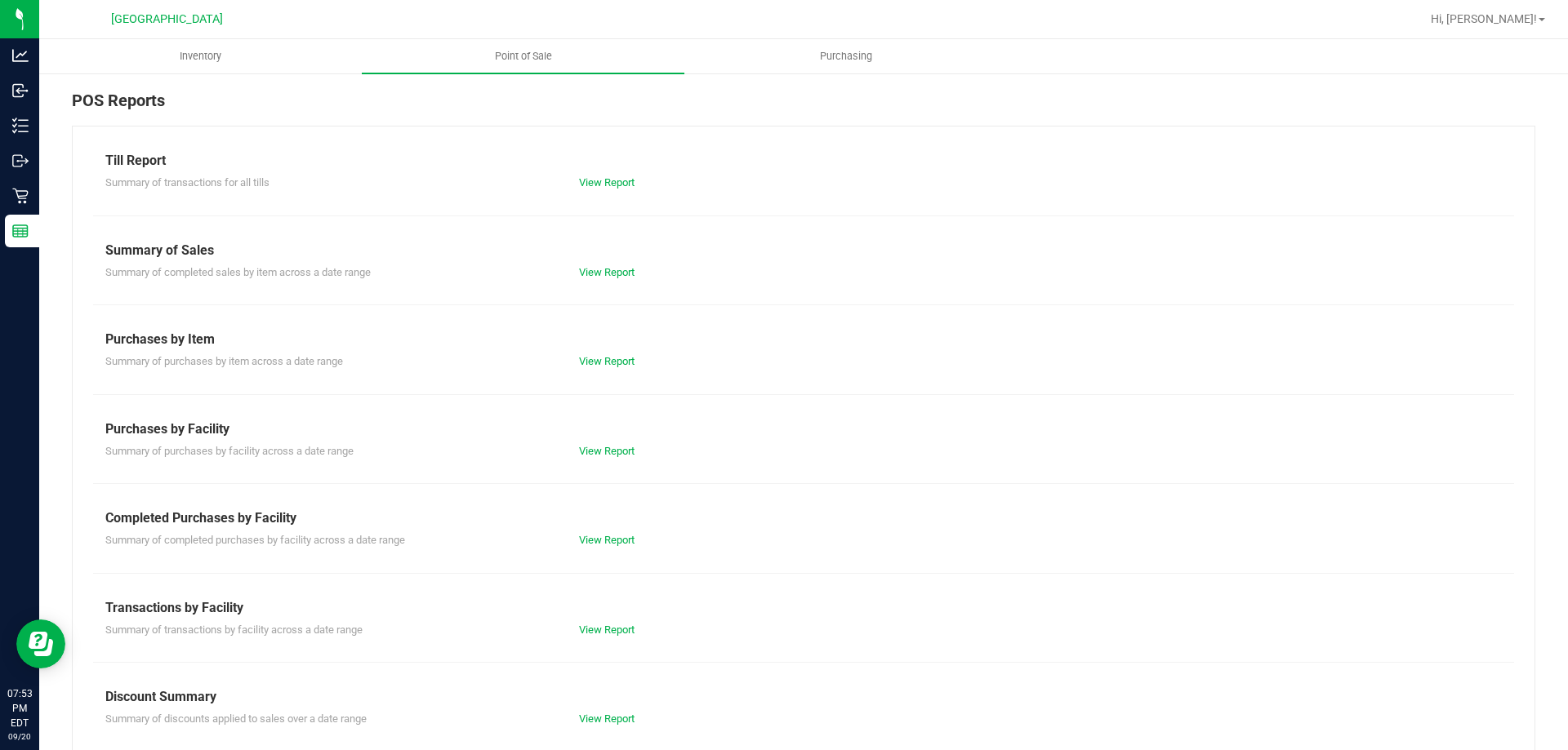
click at [597, 162] on div "Till Report" at bounding box center [803, 160] width 1397 height 20
click at [602, 175] on div "Summary of transactions for all tills View Report" at bounding box center [804, 181] width 1421 height 20
click at [603, 177] on link "View Report" at bounding box center [606, 182] width 55 height 12
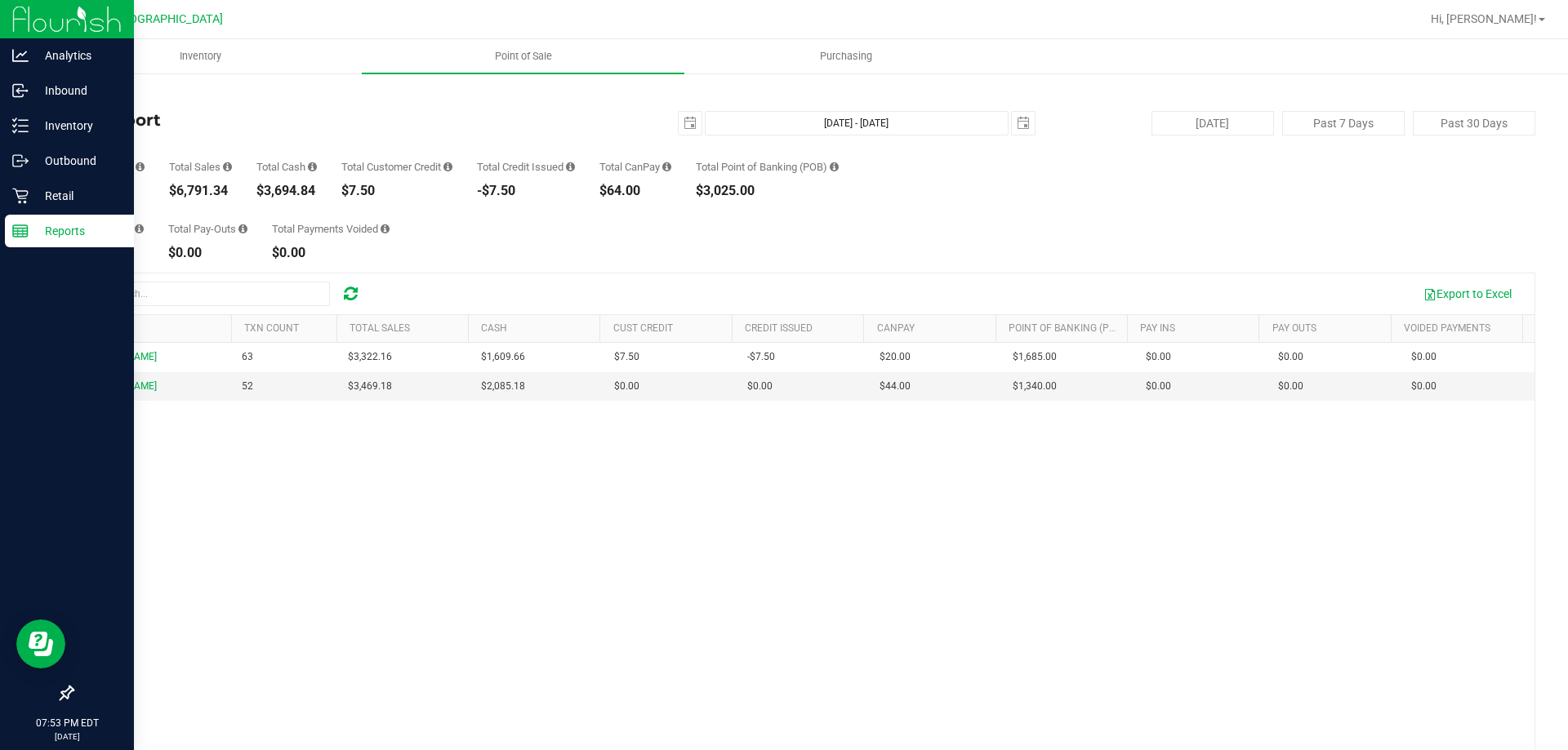
click at [50, 223] on p "Reports" at bounding box center [77, 231] width 98 height 20
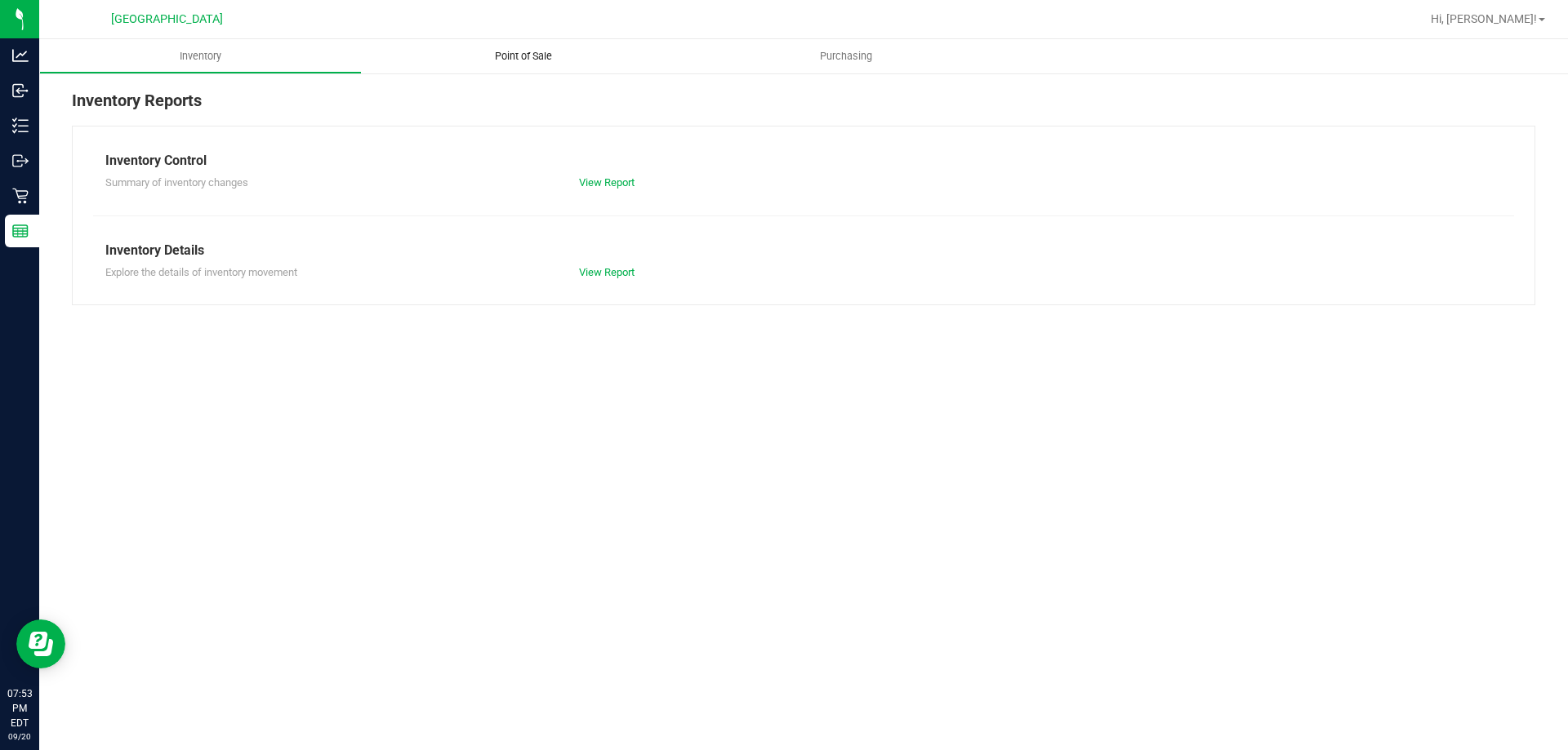
click at [554, 48] on uib-tab-heading "Point of Sale" at bounding box center [523, 56] width 323 height 34
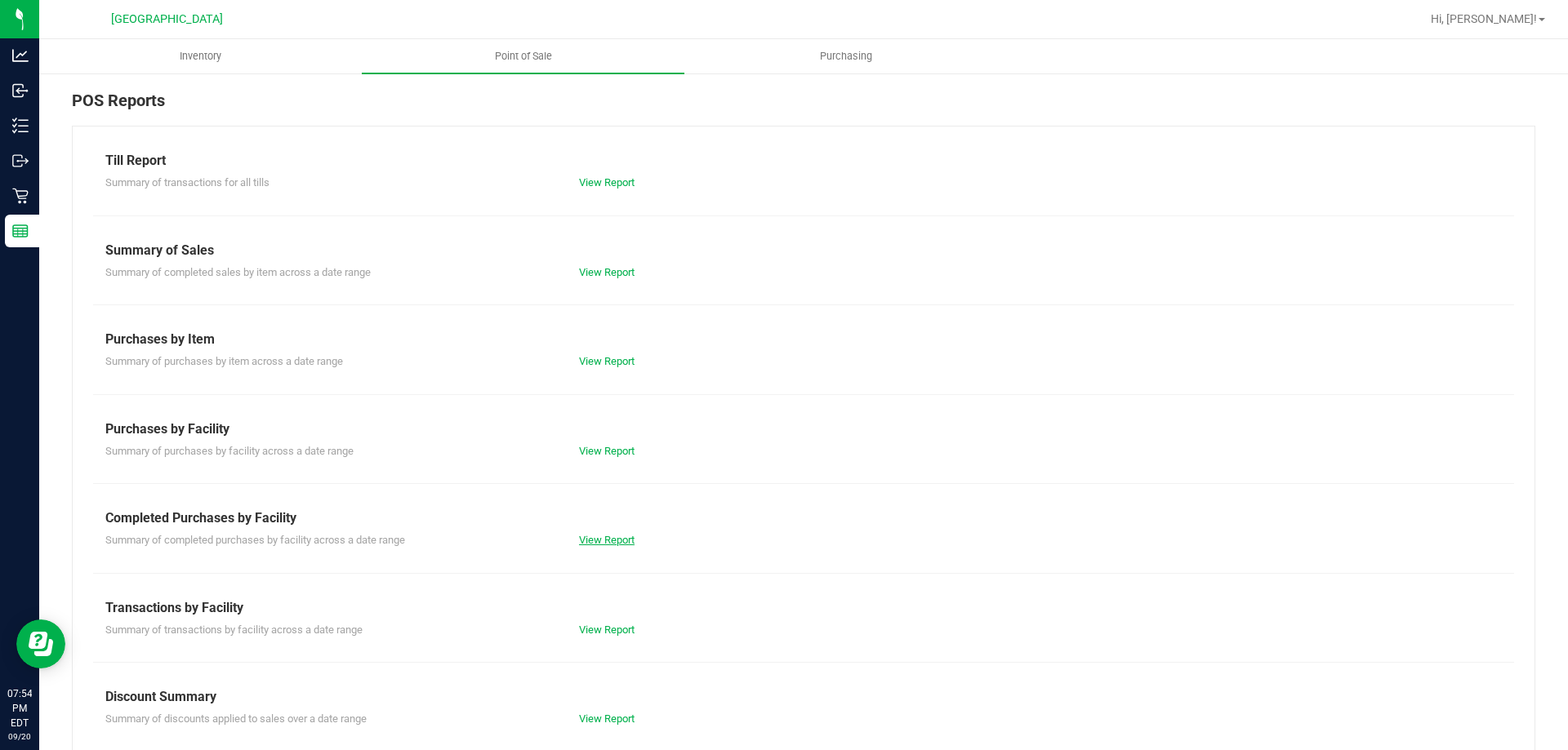
click at [589, 543] on link "View Report" at bounding box center [606, 540] width 55 height 12
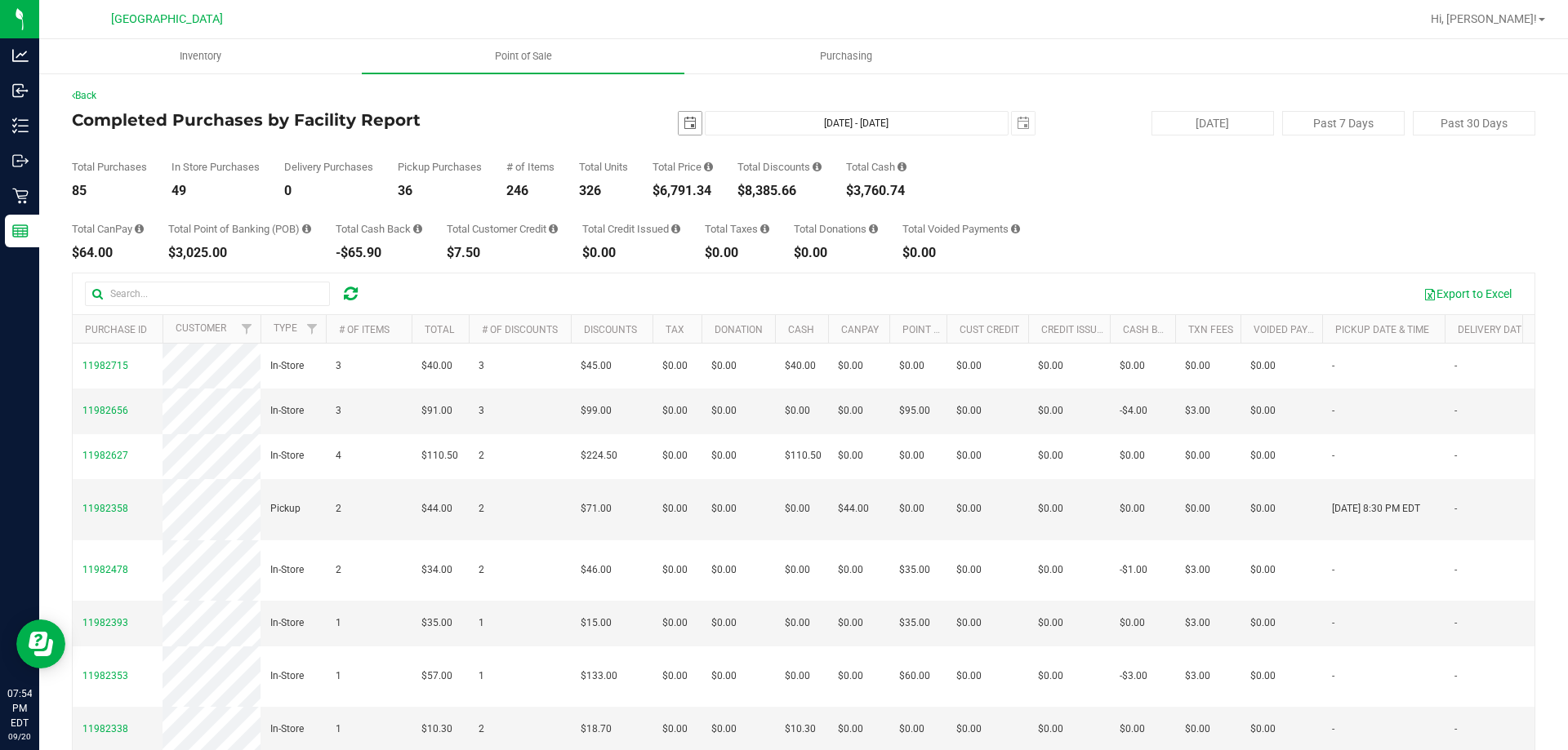
click at [687, 126] on span "select" at bounding box center [689, 123] width 13 height 13
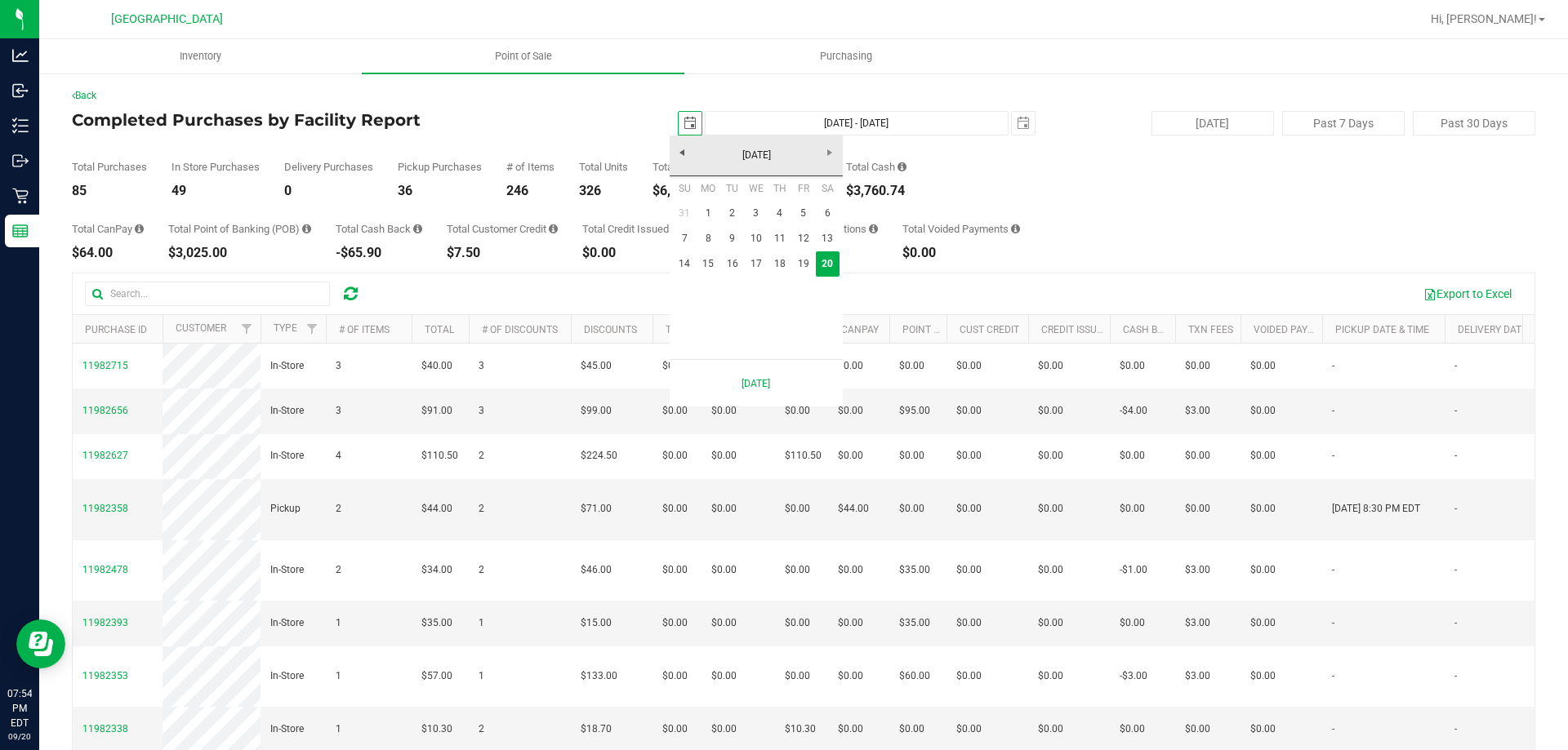
scroll to position [0, 41]
click at [772, 268] on link "18" at bounding box center [779, 264] width 24 height 25
type input "[DATE]"
type input "[DATE] - [DATE]"
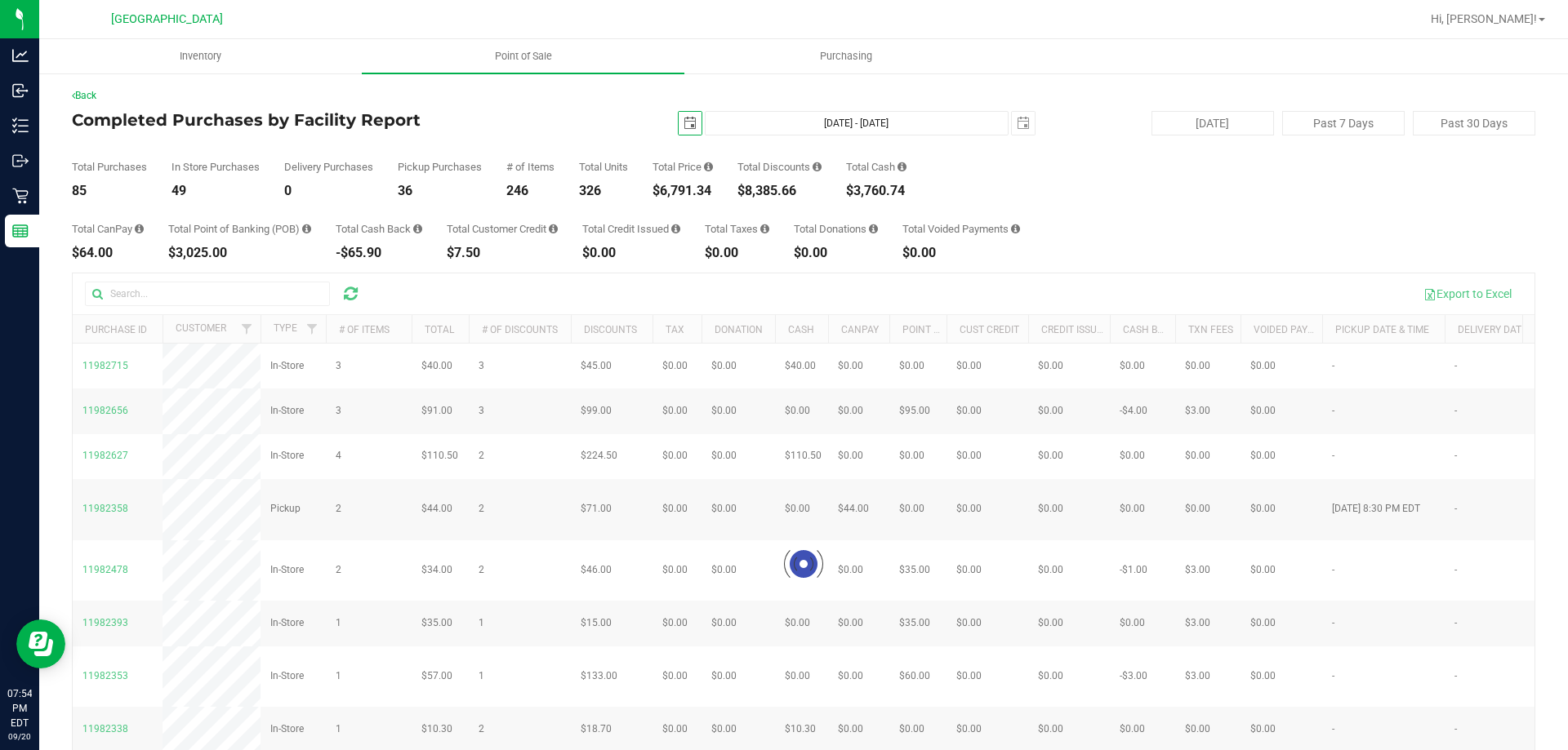
click at [222, 304] on div at bounding box center [804, 564] width 1462 height 582
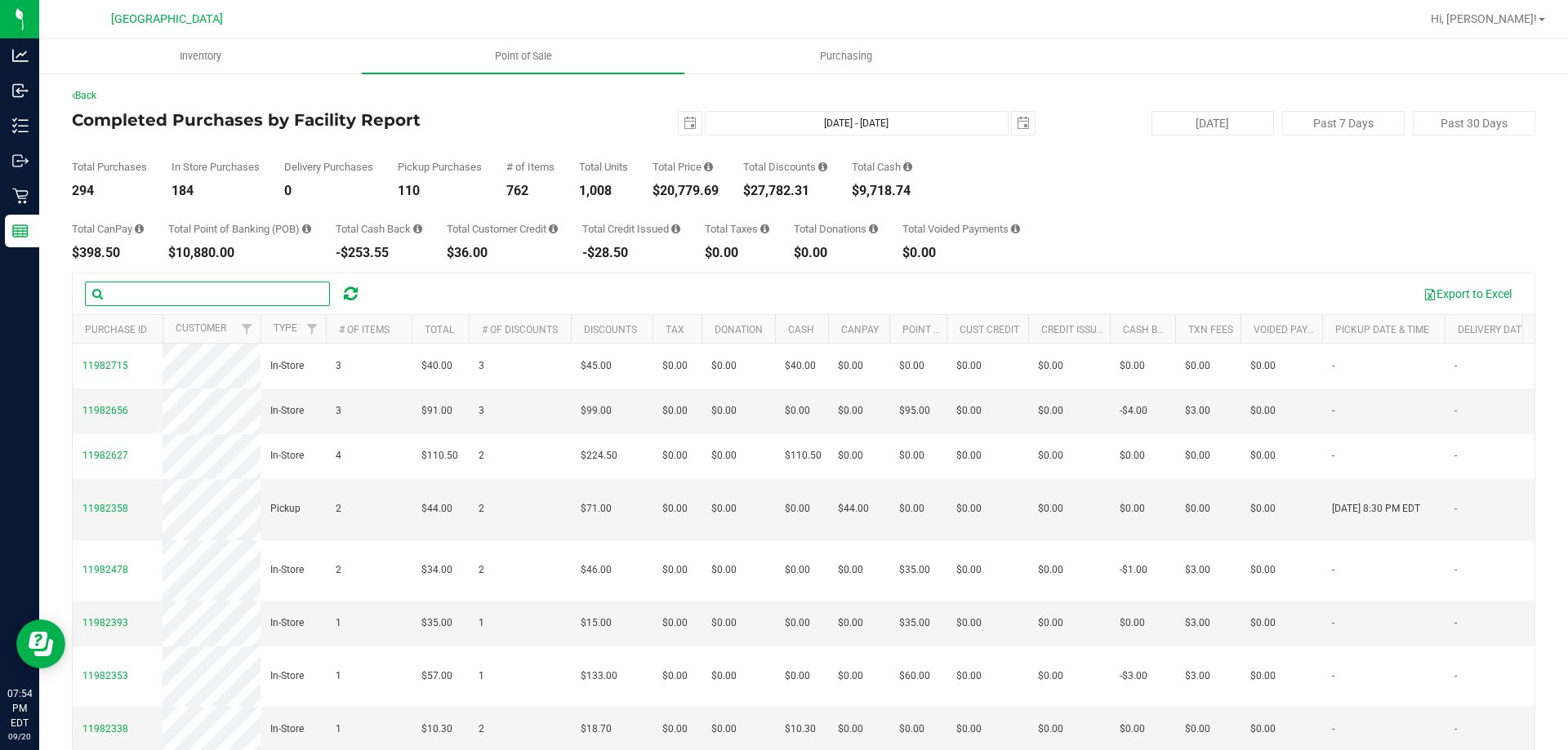
click at [222, 290] on input "text" at bounding box center [207, 294] width 245 height 25
type input "amb"
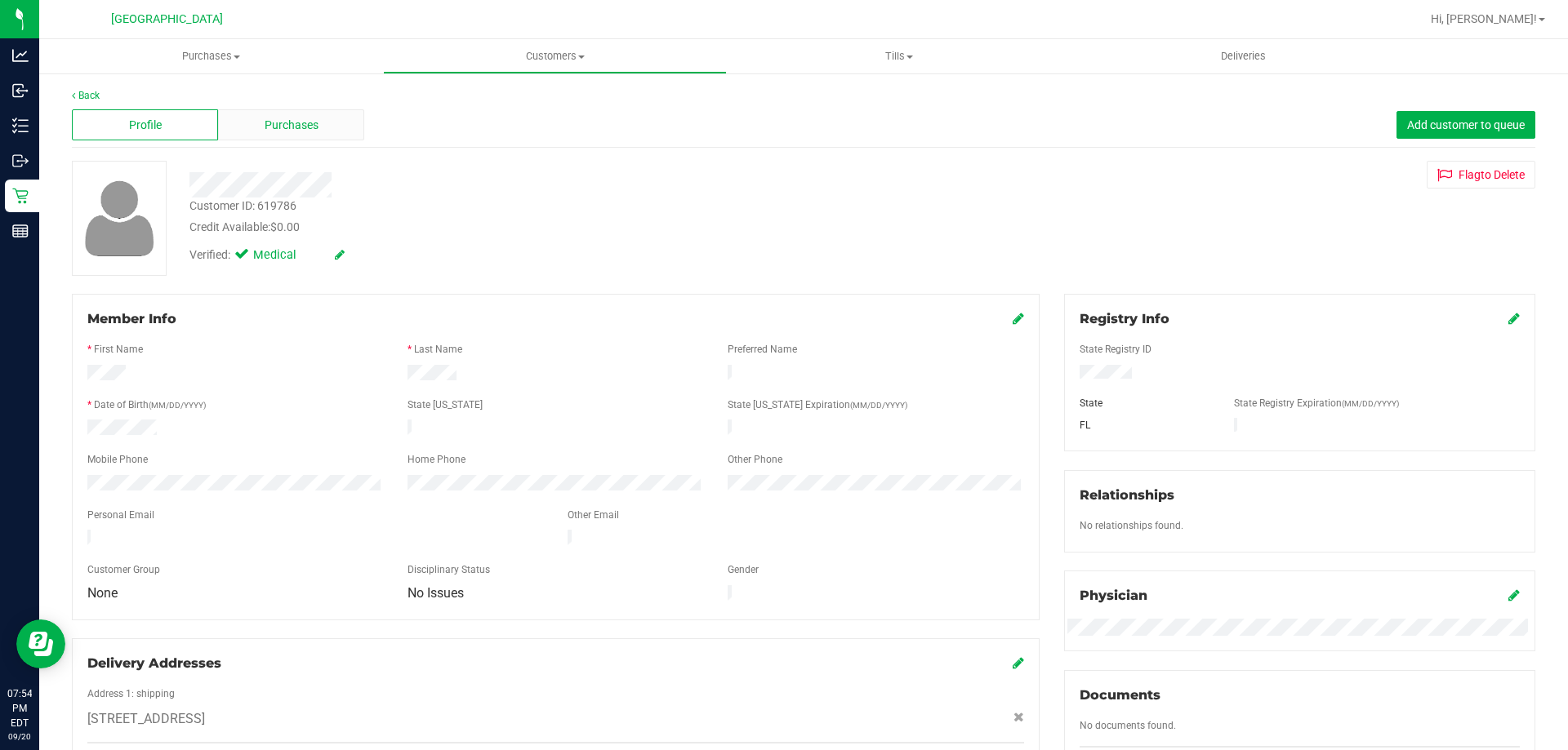
click at [276, 125] on span "Purchases" at bounding box center [292, 126] width 54 height 17
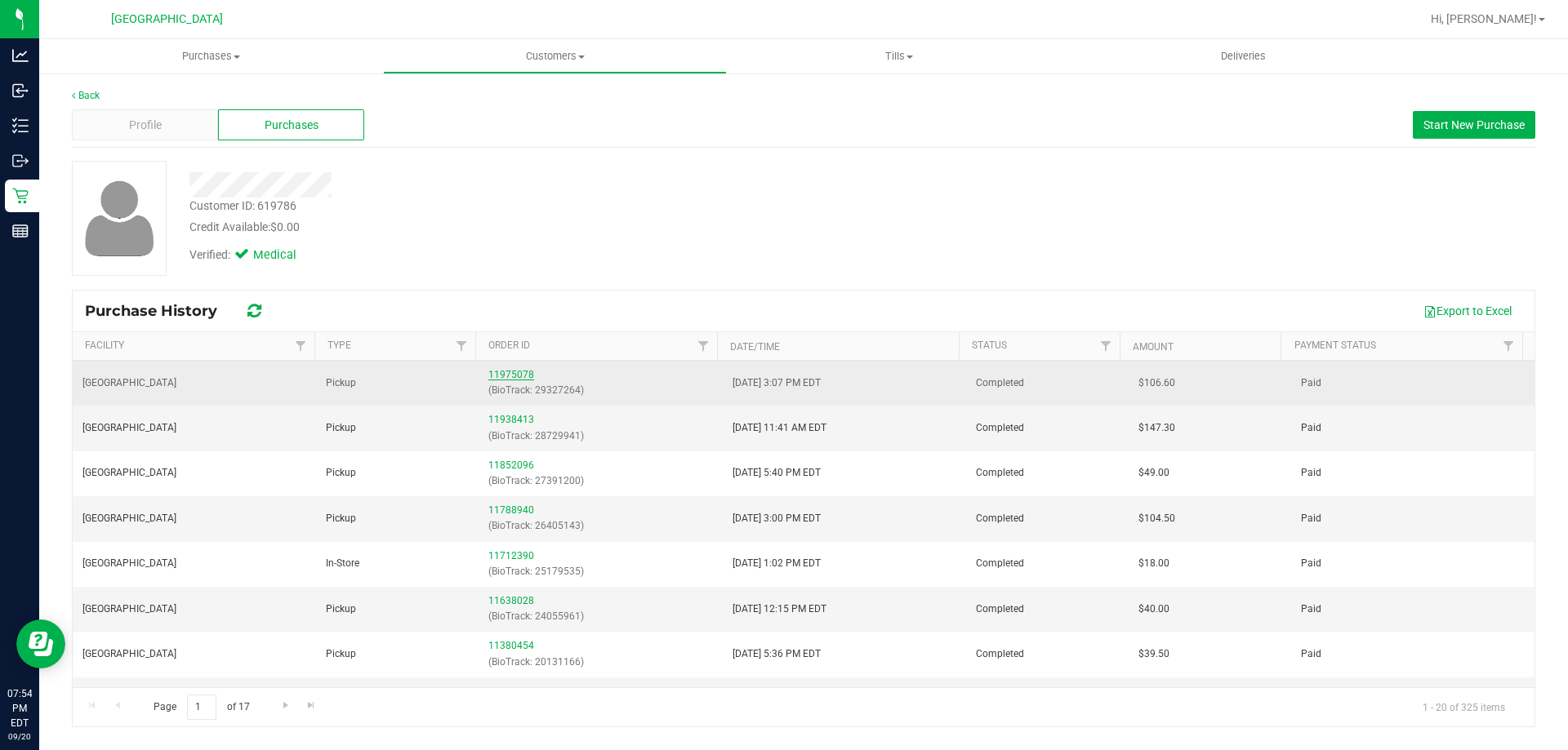
click at [510, 372] on link "11975078" at bounding box center [511, 374] width 46 height 11
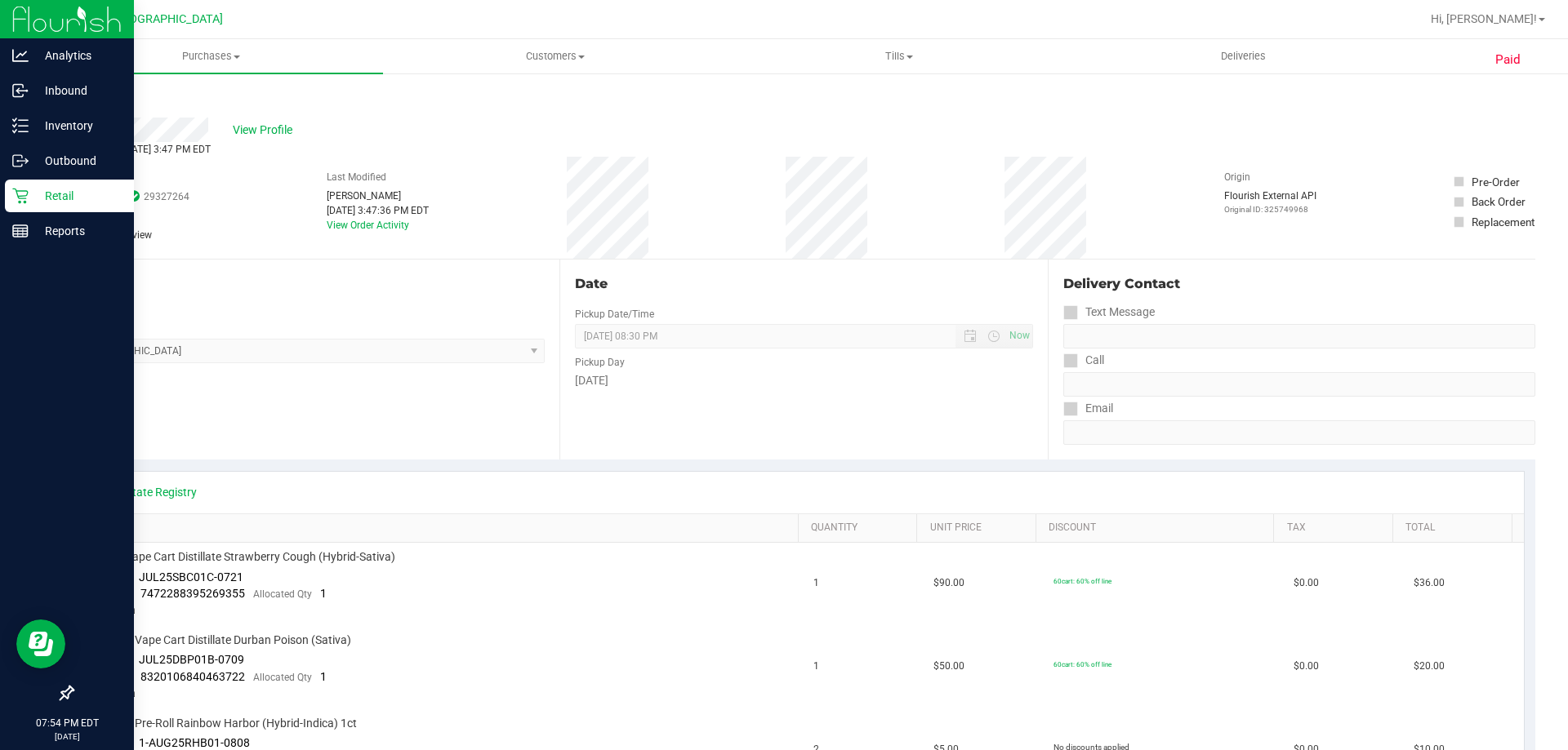
click at [48, 181] on div "Retail" at bounding box center [70, 196] width 129 height 32
